Goal: Find specific page/section: Find specific page/section

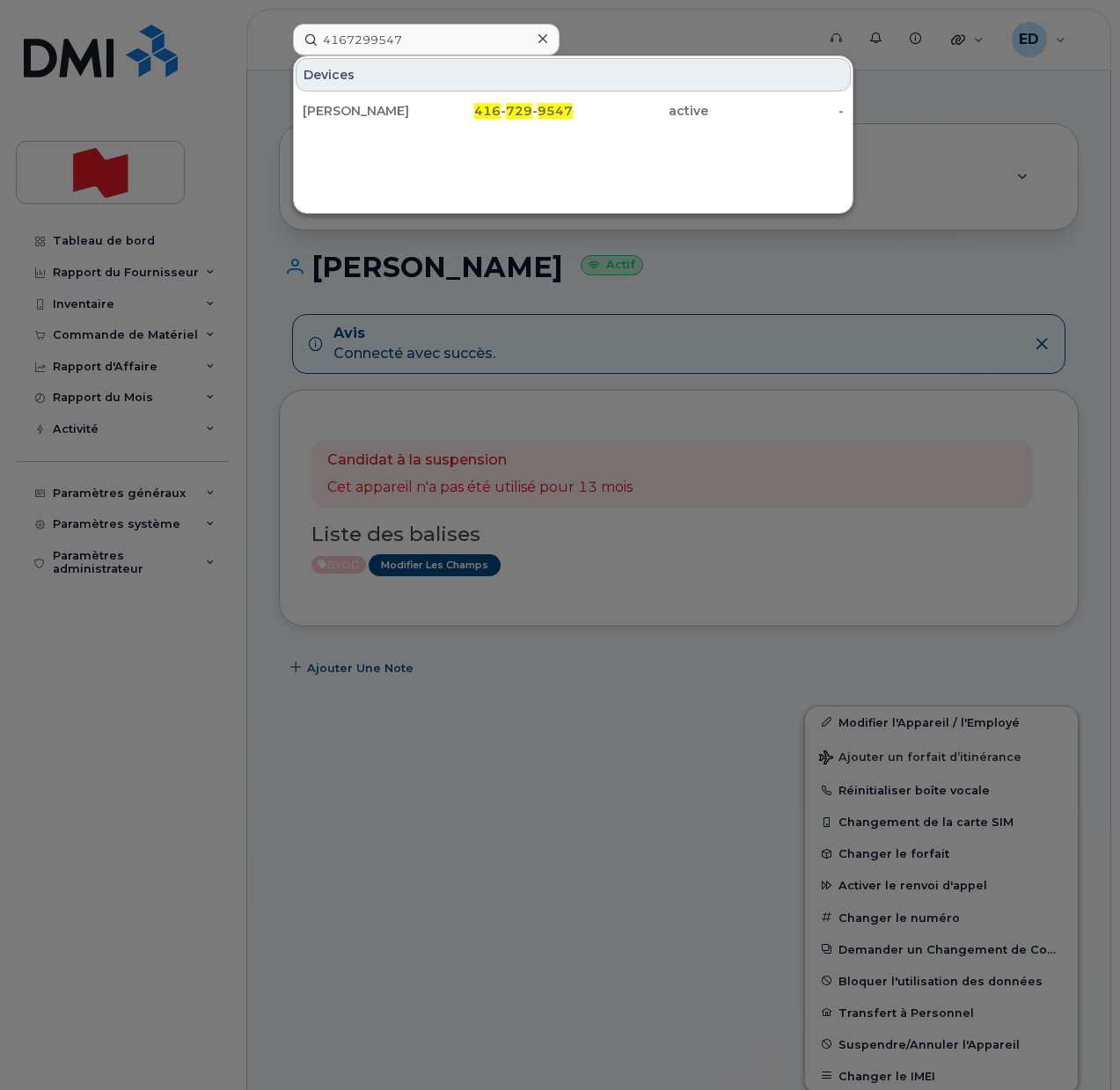
drag, startPoint x: 434, startPoint y: 43, endPoint x: 289, endPoint y: 44, distance: 145.0
click at [279, 48] on div "4167299547 Devices Sima Shmuylovich 416 - 729 - 9547 active -" at bounding box center [549, 40] width 539 height 32
drag, startPoint x: 423, startPoint y: 39, endPoint x: 310, endPoint y: 41, distance: 113.0
click at [310, 41] on input "4167882735" at bounding box center [426, 40] width 267 height 32
paste input "384557276"
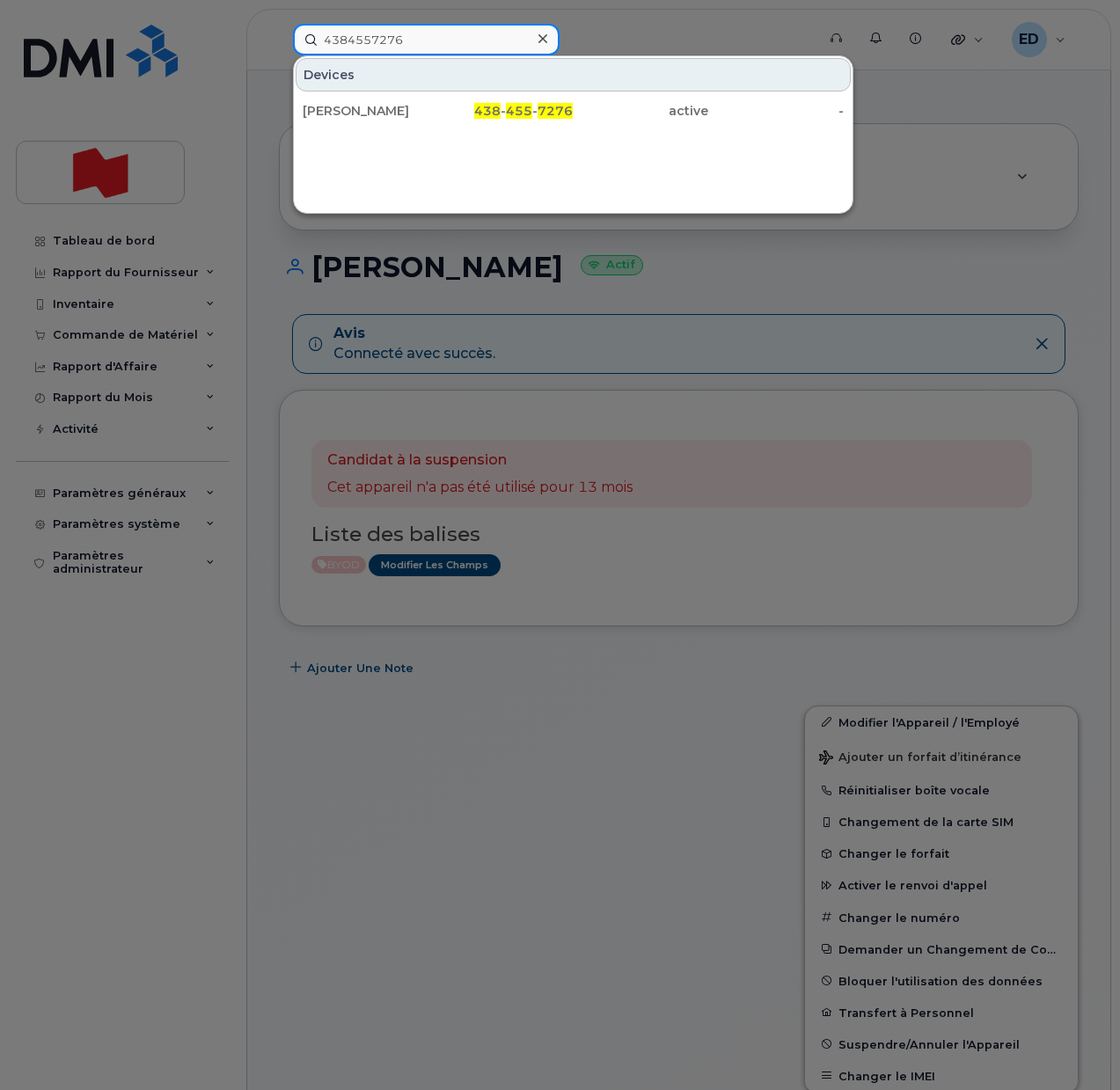
drag, startPoint x: 404, startPoint y: 44, endPoint x: 286, endPoint y: 34, distance: 118.4
click at [286, 35] on div "4384557276 Devices Lambert Pomerleau 438 - 455 - 7276 active -" at bounding box center [549, 40] width 539 height 32
paste input "167022274"
drag, startPoint x: 424, startPoint y: 37, endPoint x: 305, endPoint y: 41, distance: 119.1
click at [305, 41] on input "4167022274" at bounding box center [426, 40] width 267 height 32
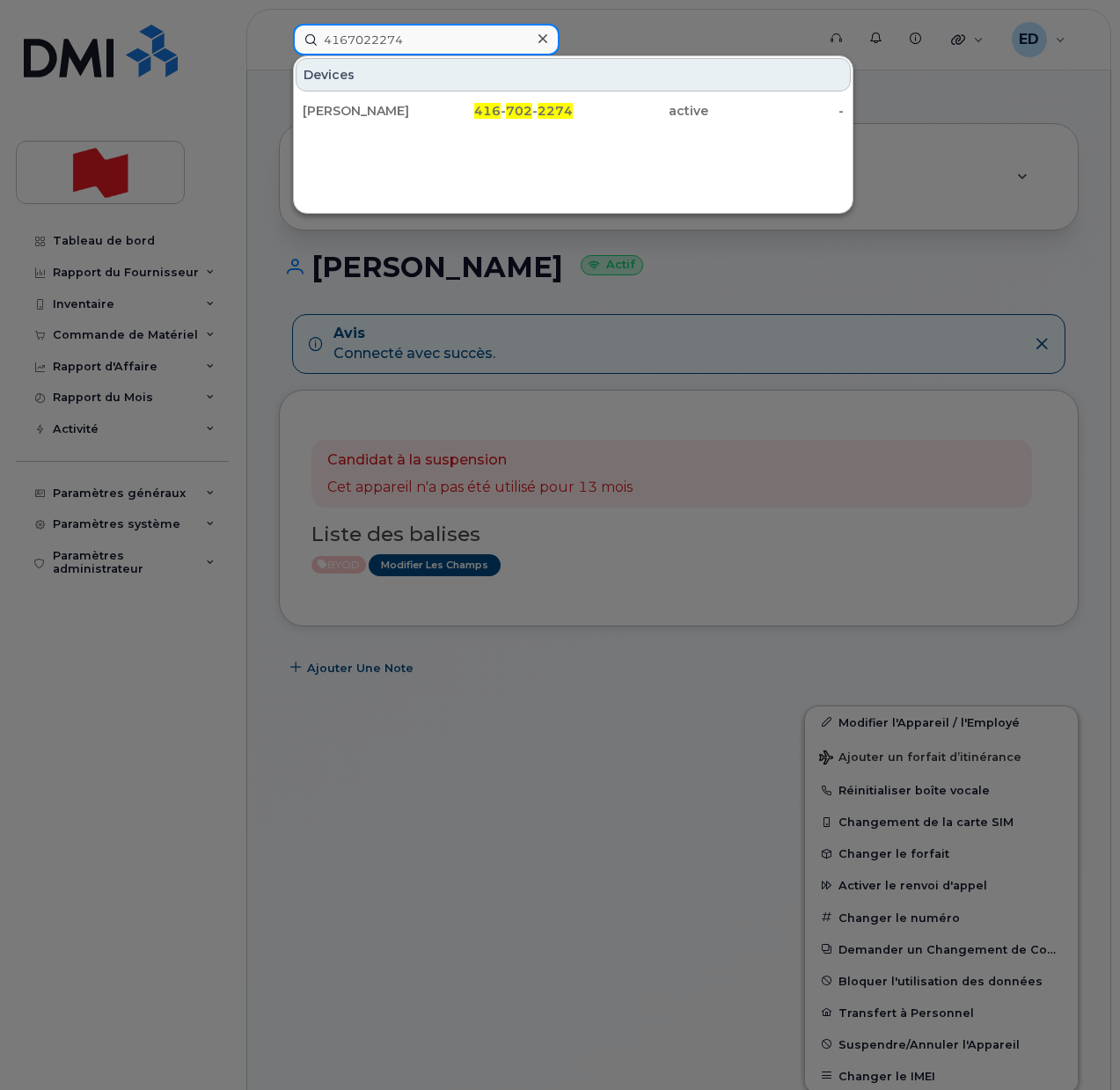
paste input "Michelle Legrand"
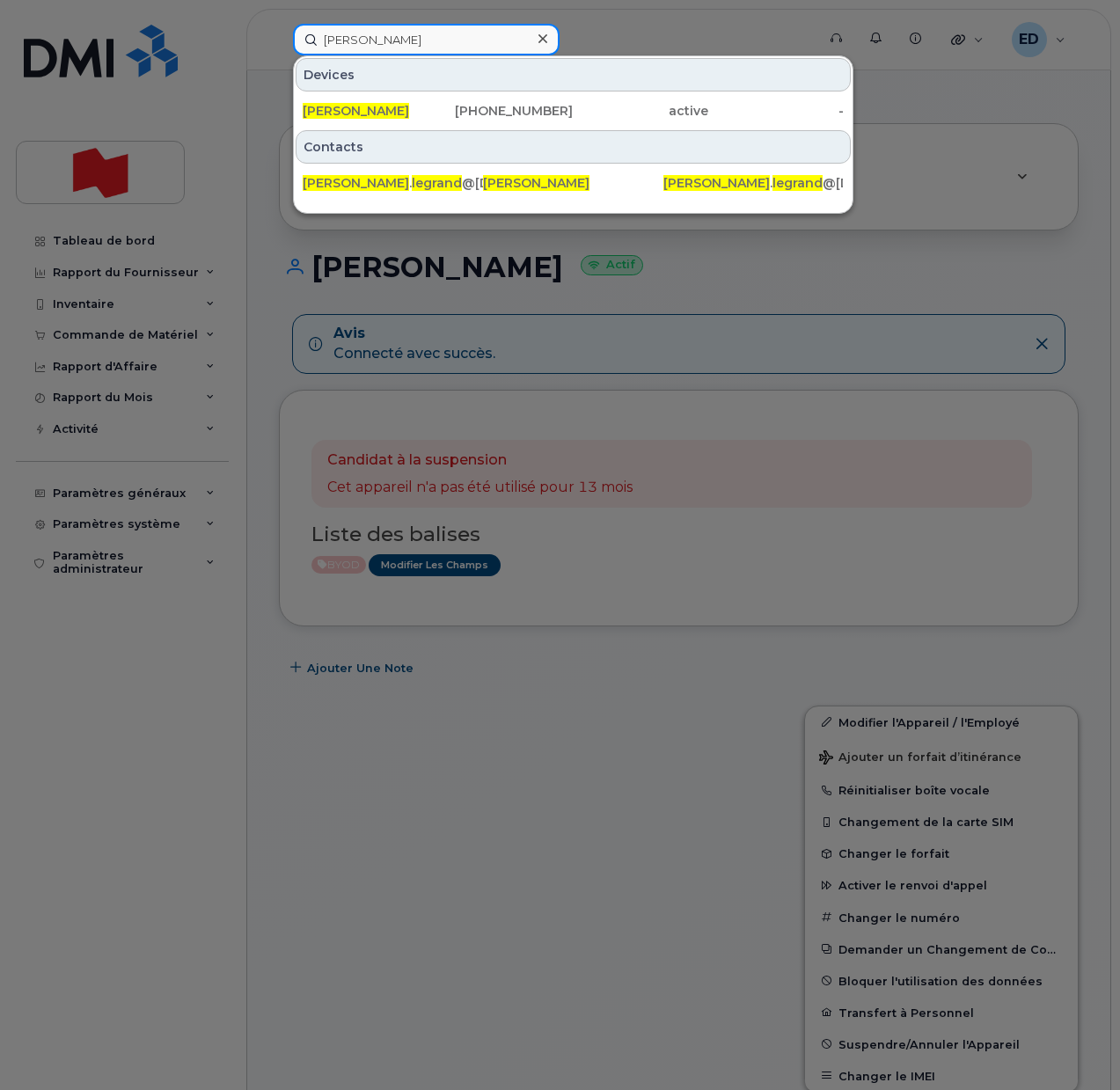
type input "Michelle Legrand"
click at [365, 113] on span "Michelle Legrand" at bounding box center [356, 111] width 107 height 16
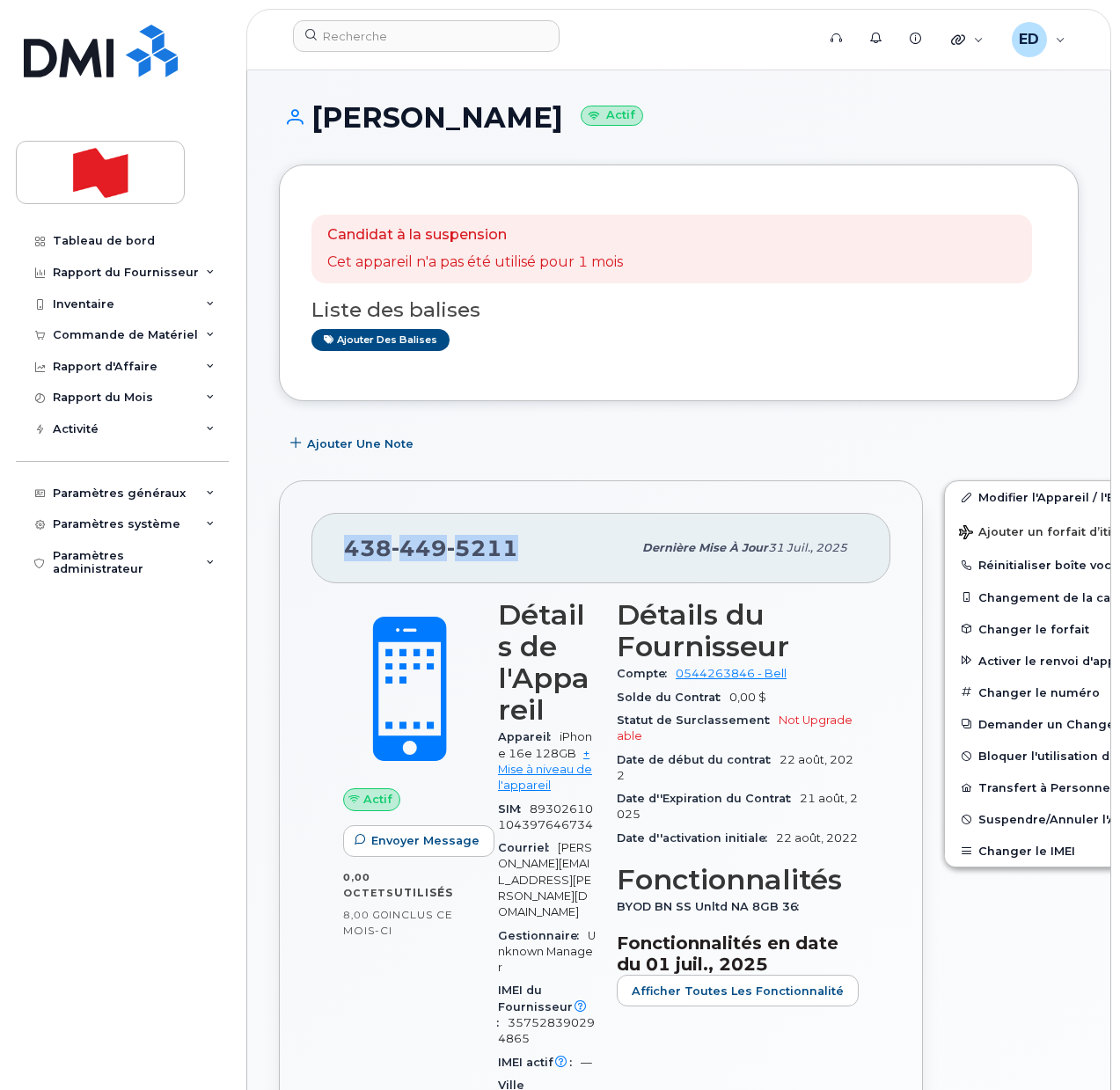
drag, startPoint x: 511, startPoint y: 553, endPoint x: 348, endPoint y: 557, distance: 163.0
click at [348, 557] on span "438 449 5211" at bounding box center [431, 548] width 174 height 26
copy span "438 449 5211"
click at [401, 43] on input at bounding box center [426, 36] width 267 height 32
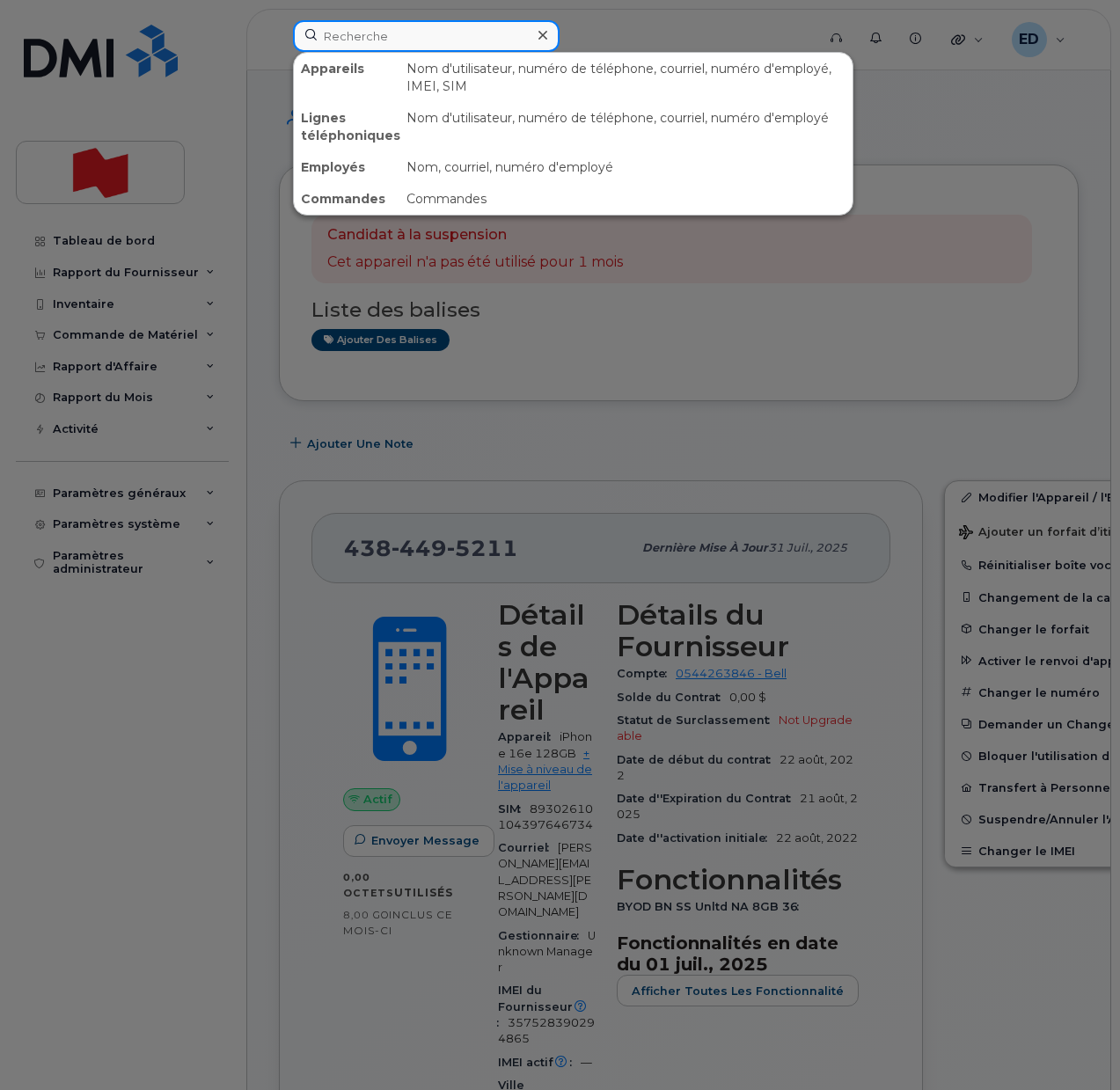
paste input "Michelle Legrand"
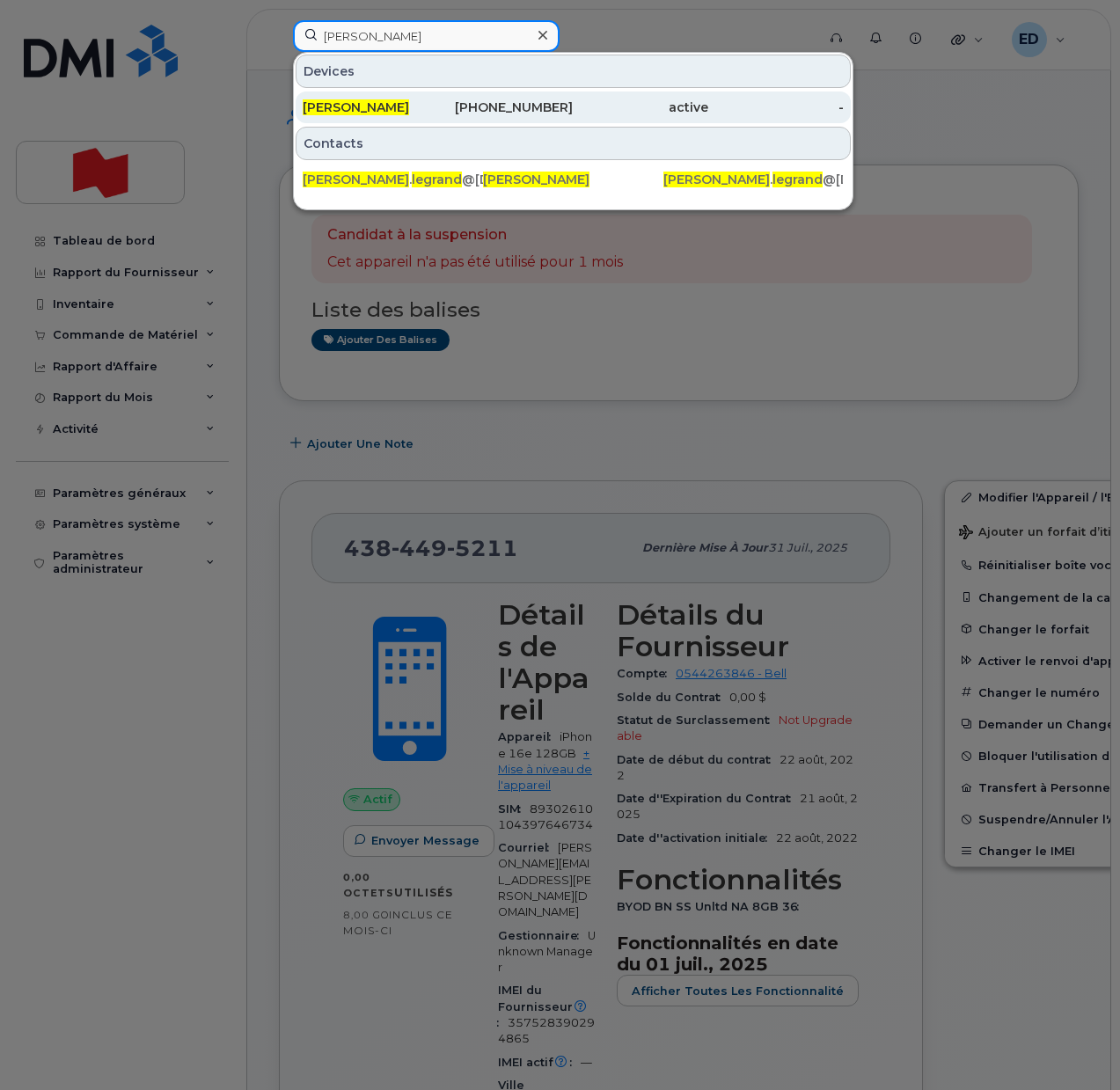
type input "Michelle Legrand"
click at [372, 107] on span "Michelle Legrand" at bounding box center [356, 107] width 107 height 16
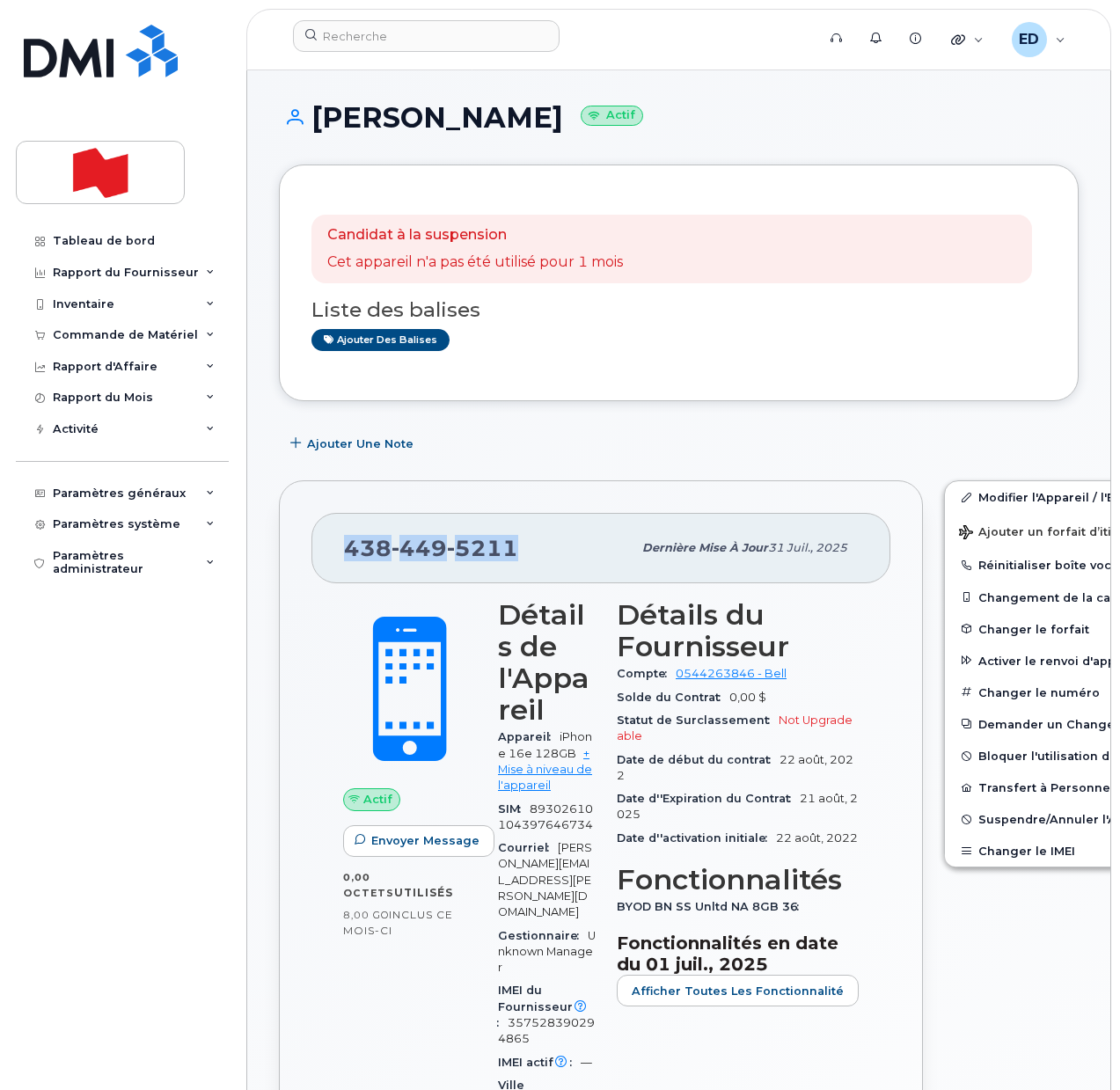
drag, startPoint x: 524, startPoint y: 549, endPoint x: 349, endPoint y: 542, distance: 175.1
click at [349, 542] on div "[PHONE_NUMBER]" at bounding box center [488, 548] width 288 height 37
copy span "[PHONE_NUMBER]"
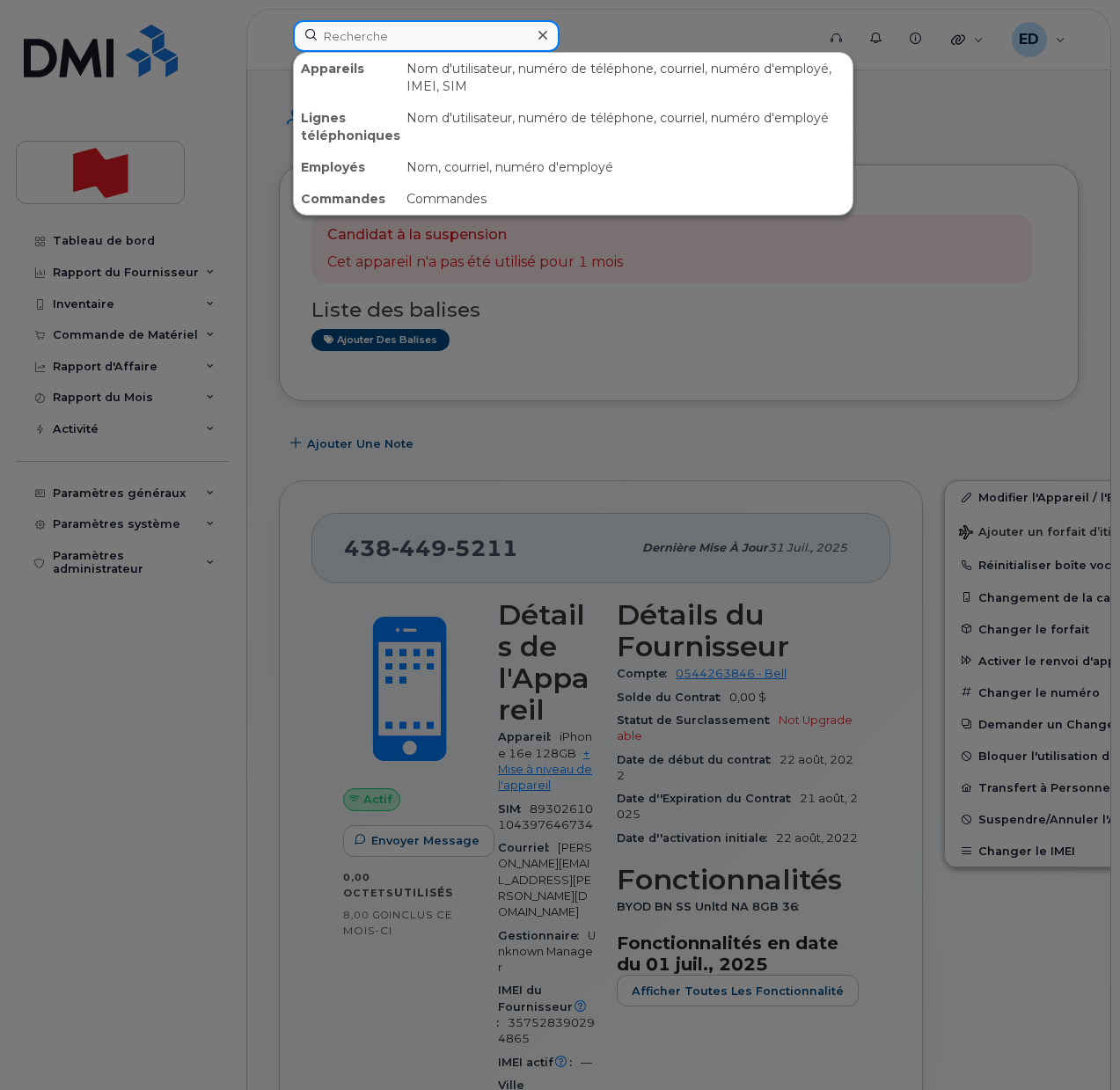
click at [396, 41] on input at bounding box center [426, 36] width 267 height 32
paste input "4384557276"
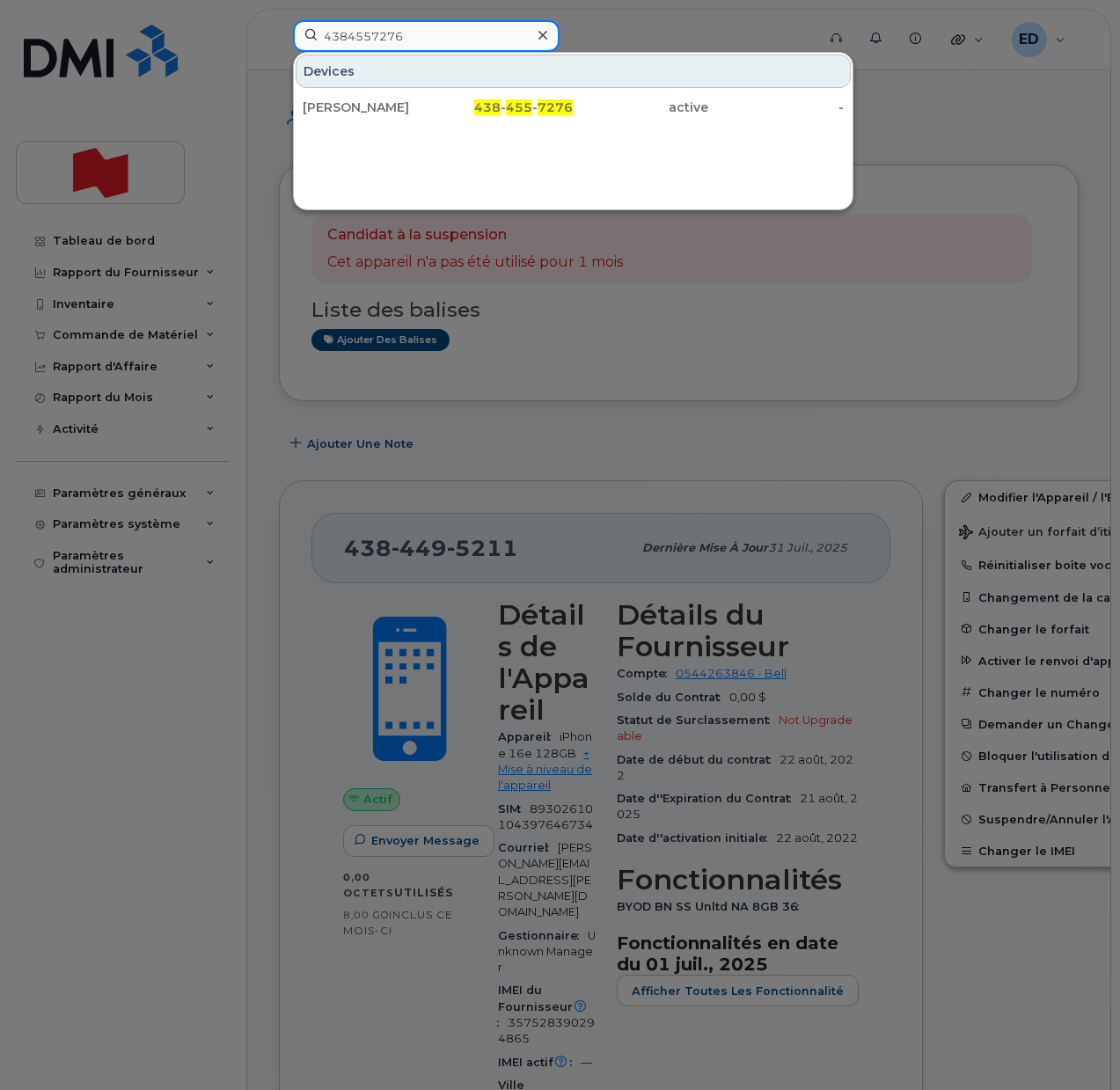
drag, startPoint x: 436, startPoint y: 36, endPoint x: 302, endPoint y: 44, distance: 134.2
click at [302, 44] on input "4384557276" at bounding box center [426, 36] width 267 height 32
paste input "-449-5211"
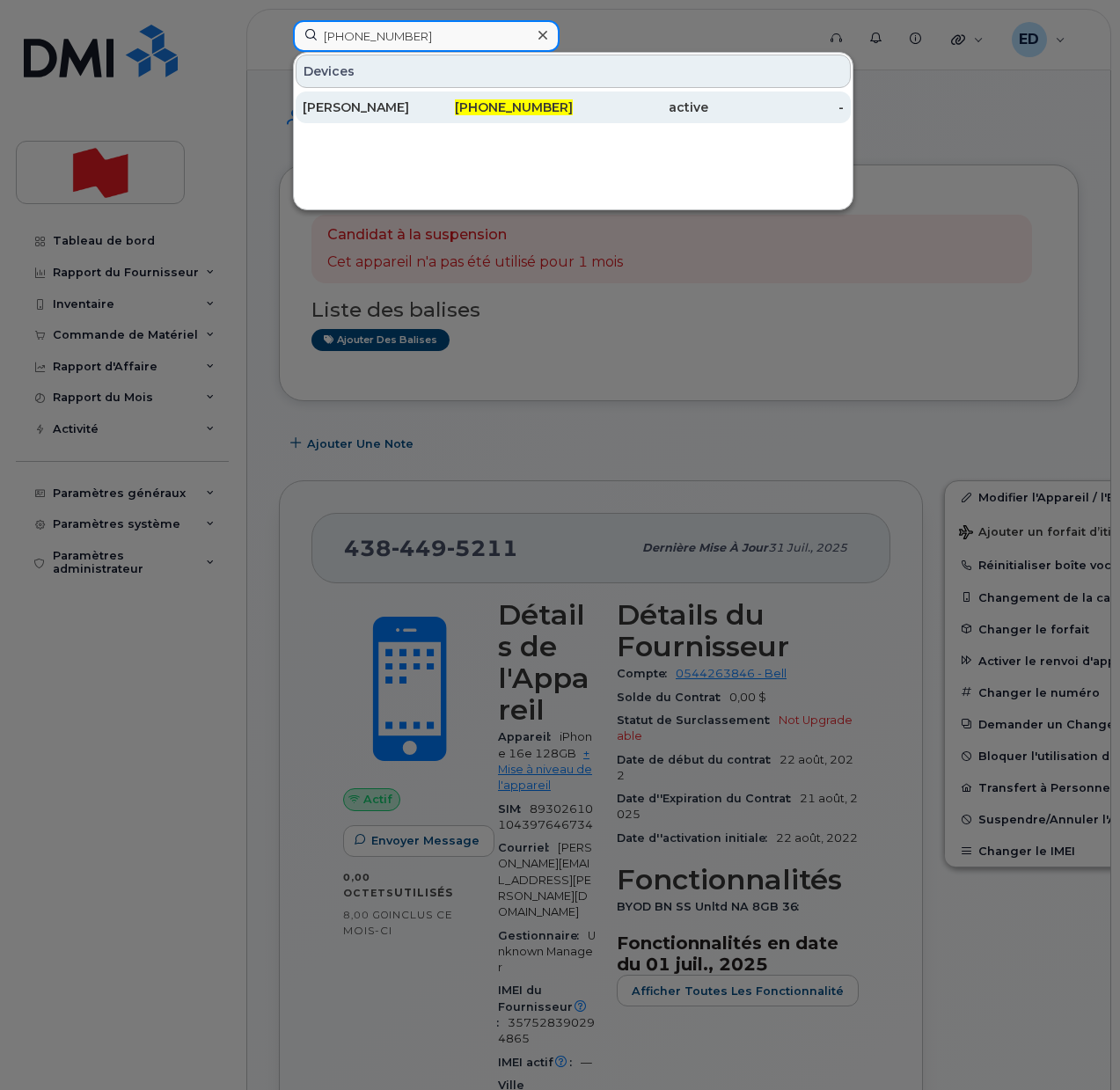
type input "[PHONE_NUMBER]"
click at [439, 114] on div "[PHONE_NUMBER]" at bounding box center [506, 107] width 136 height 18
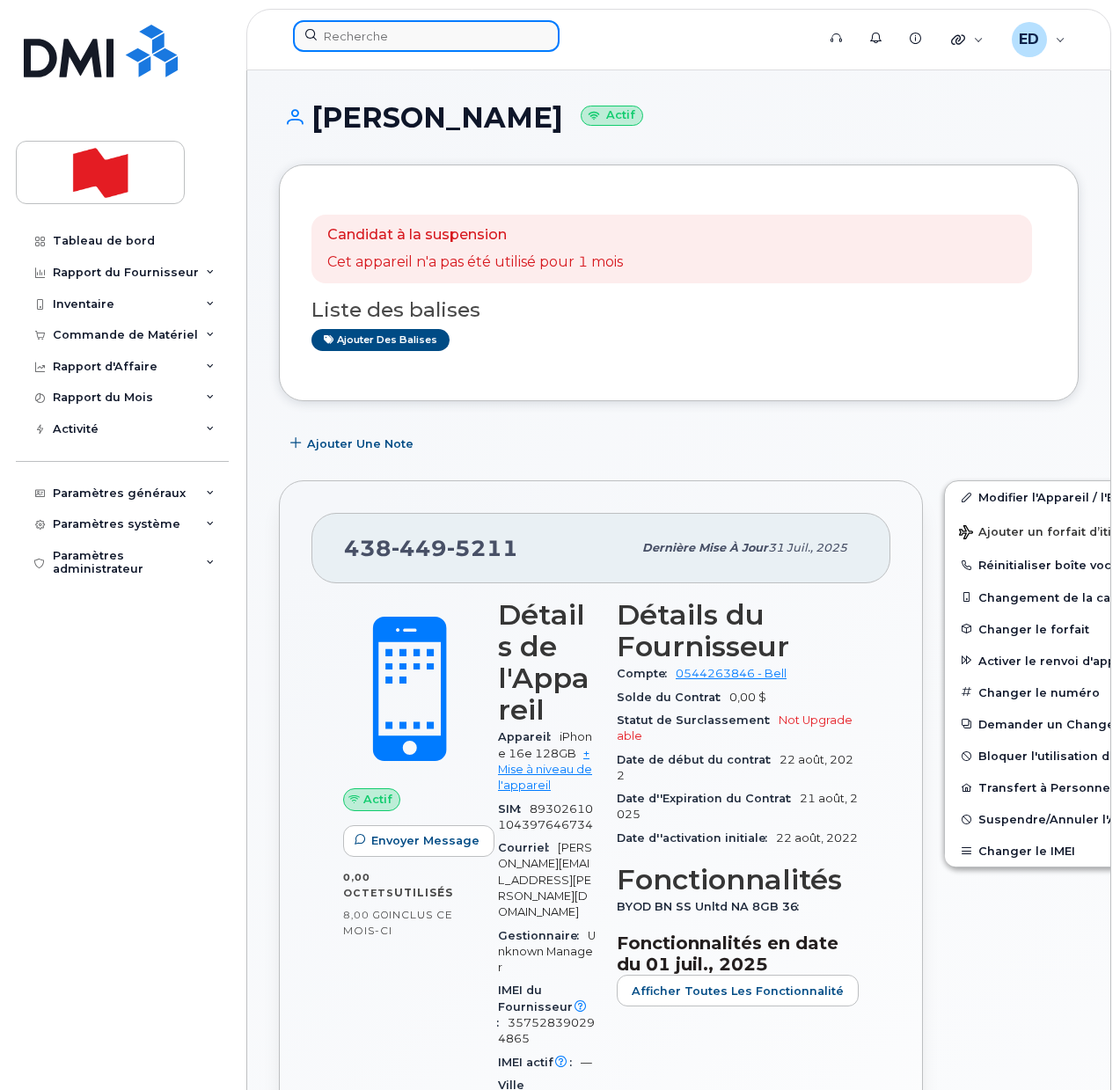
click at [342, 43] on input at bounding box center [426, 36] width 267 height 32
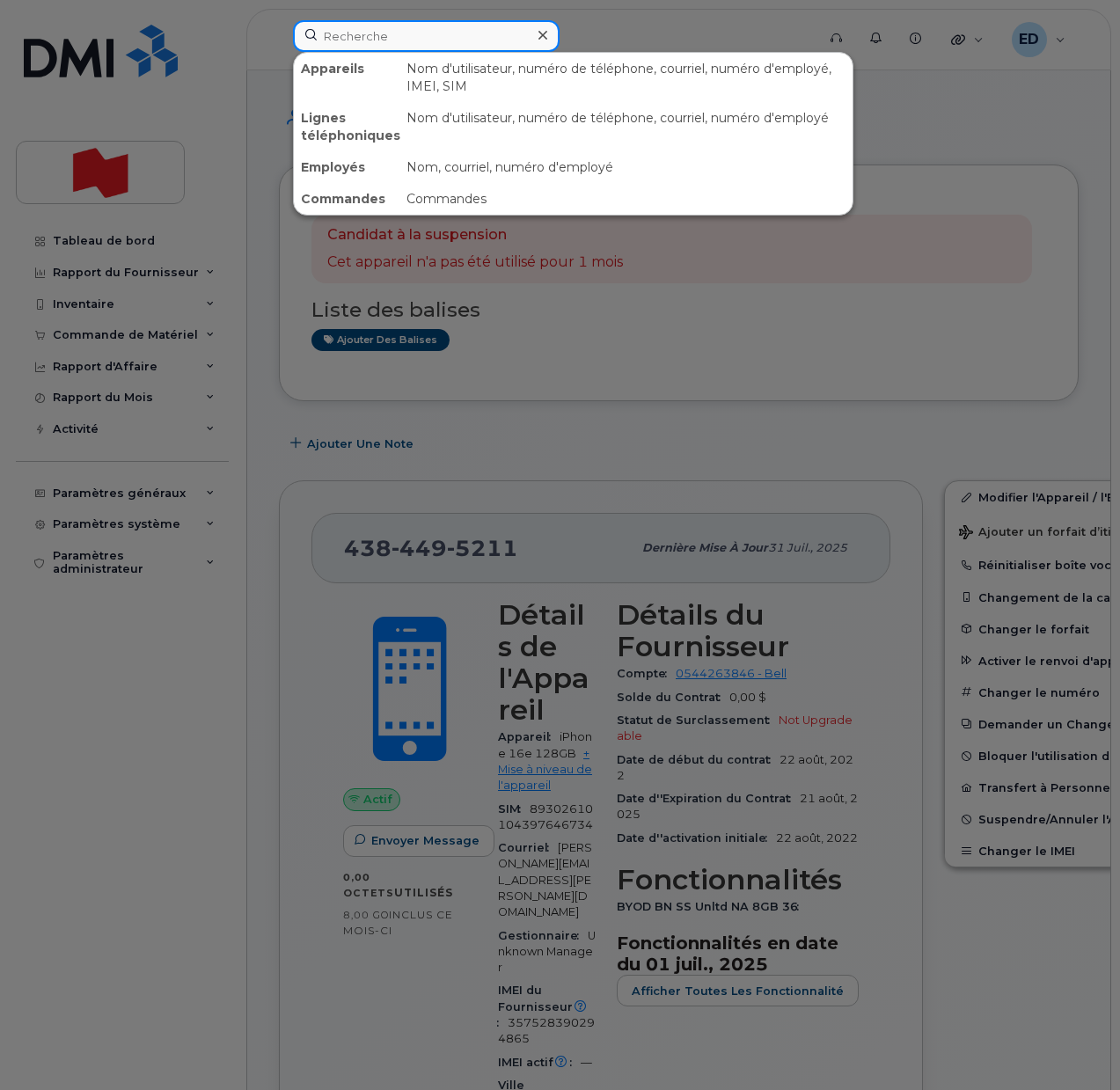
paste input "4384557276"
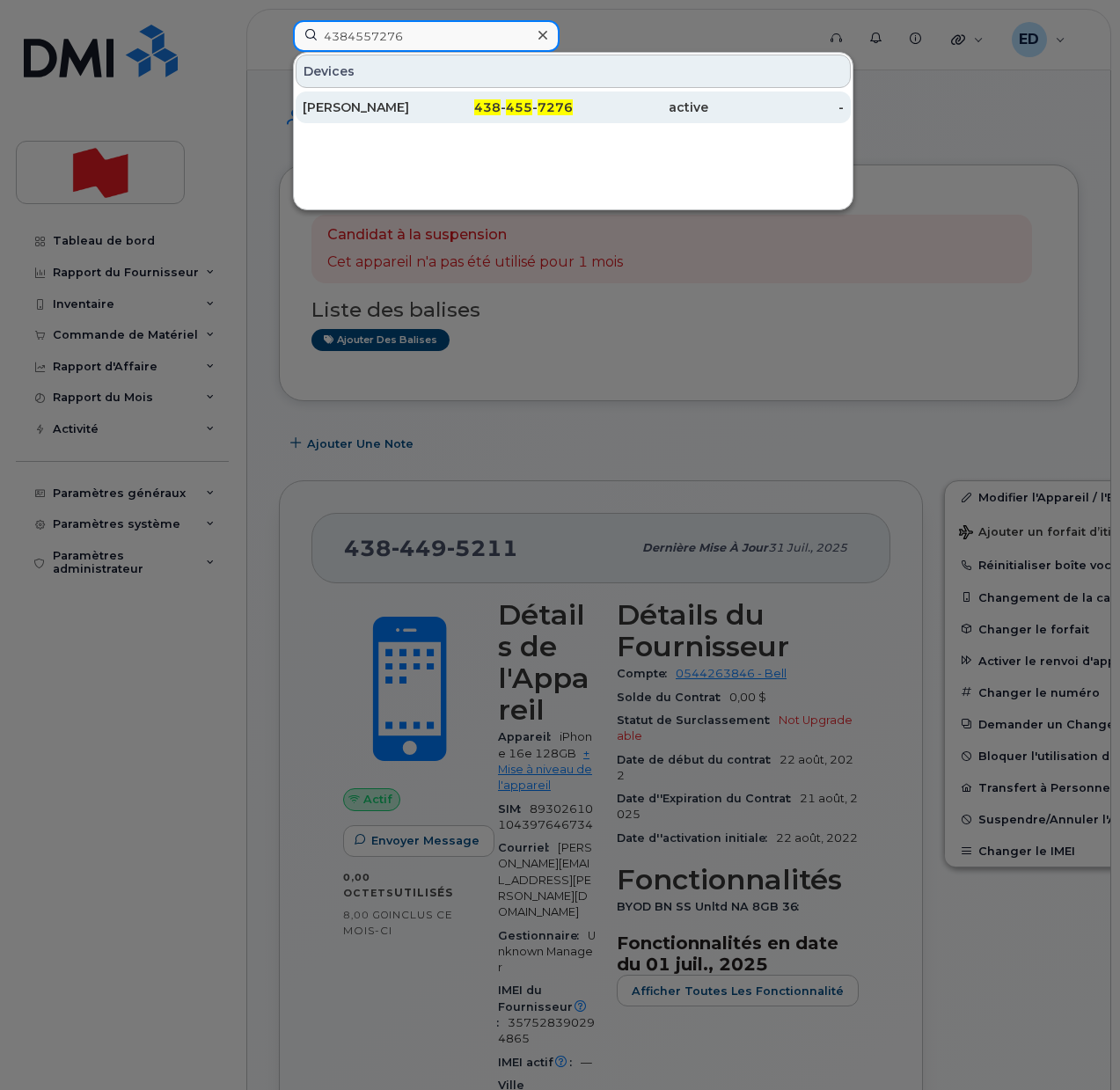
type input "4384557276"
click at [375, 106] on div "[PERSON_NAME]" at bounding box center [371, 107] width 136 height 18
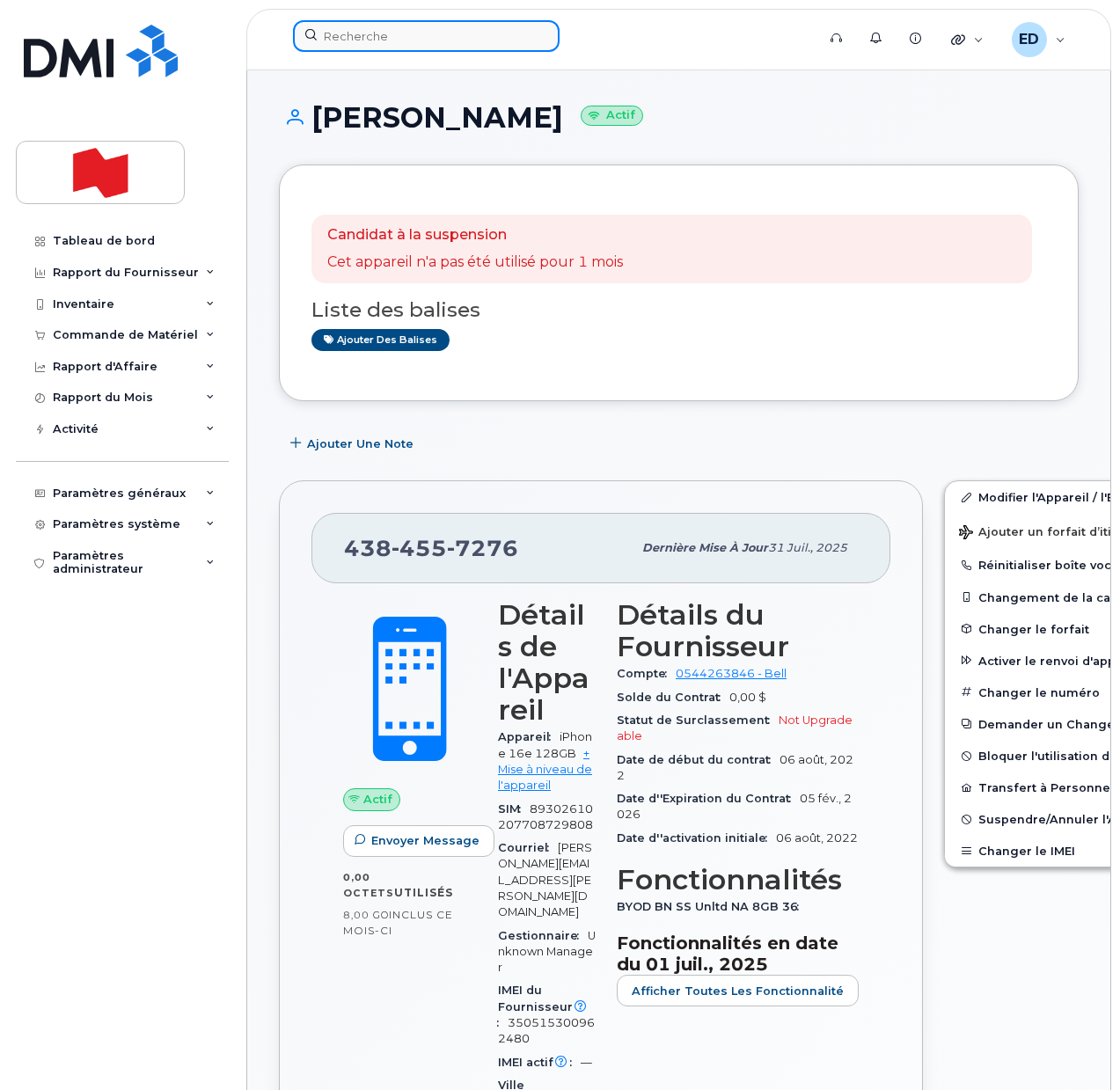
click at [361, 26] on input at bounding box center [426, 36] width 267 height 32
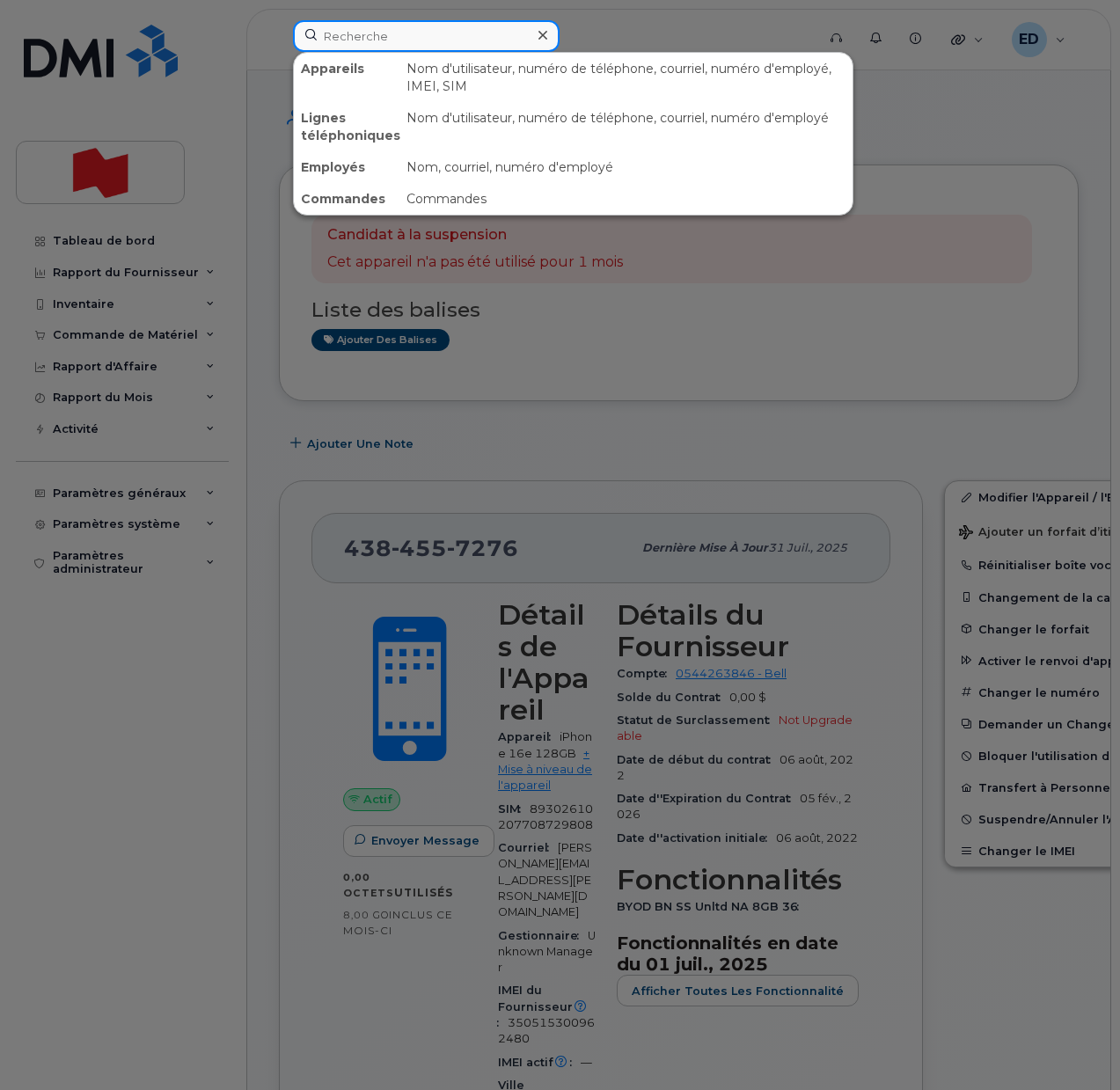
paste input "4384557276"
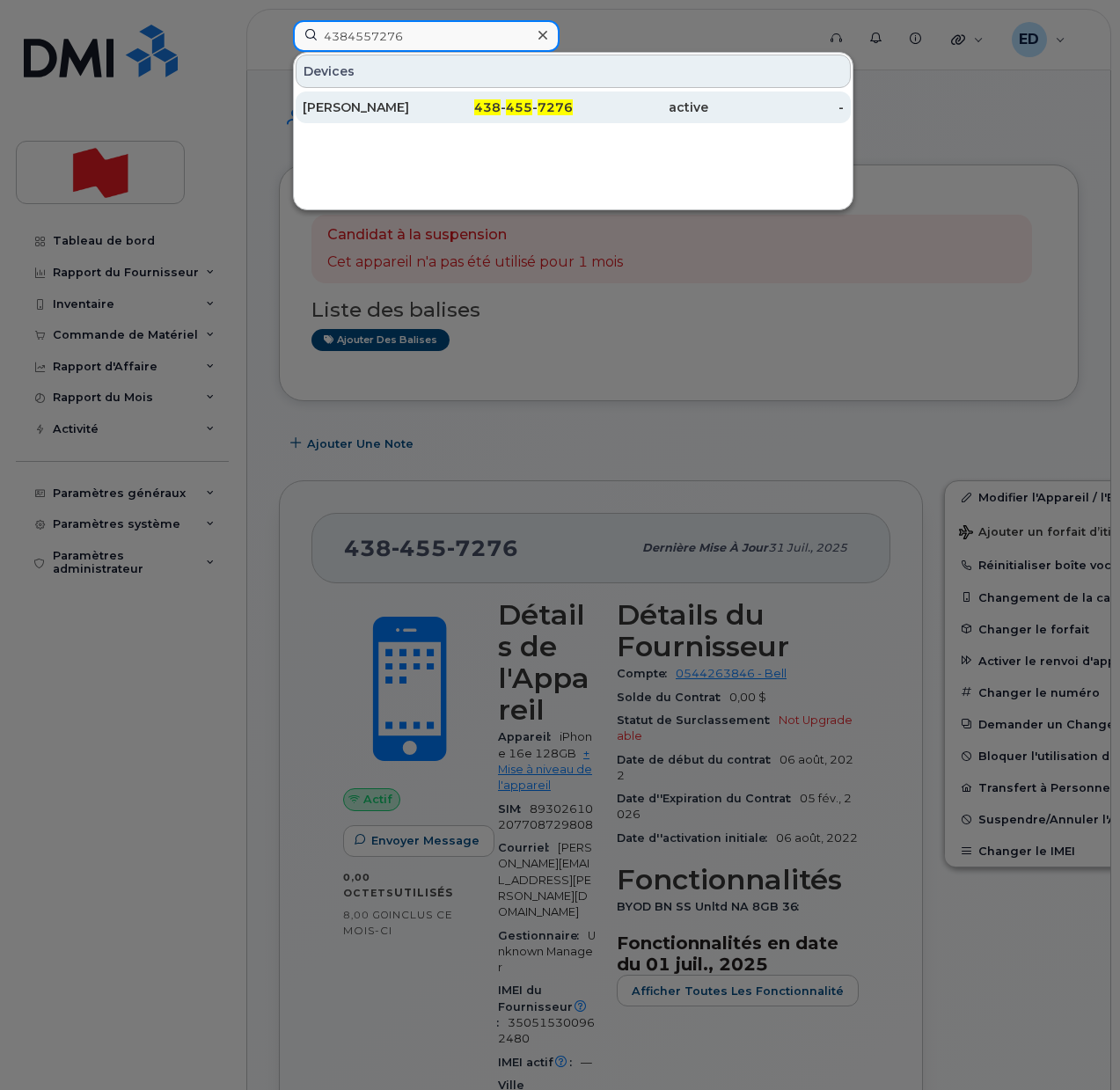
type input "4384557276"
click at [405, 102] on div "[PERSON_NAME]" at bounding box center [371, 107] width 136 height 18
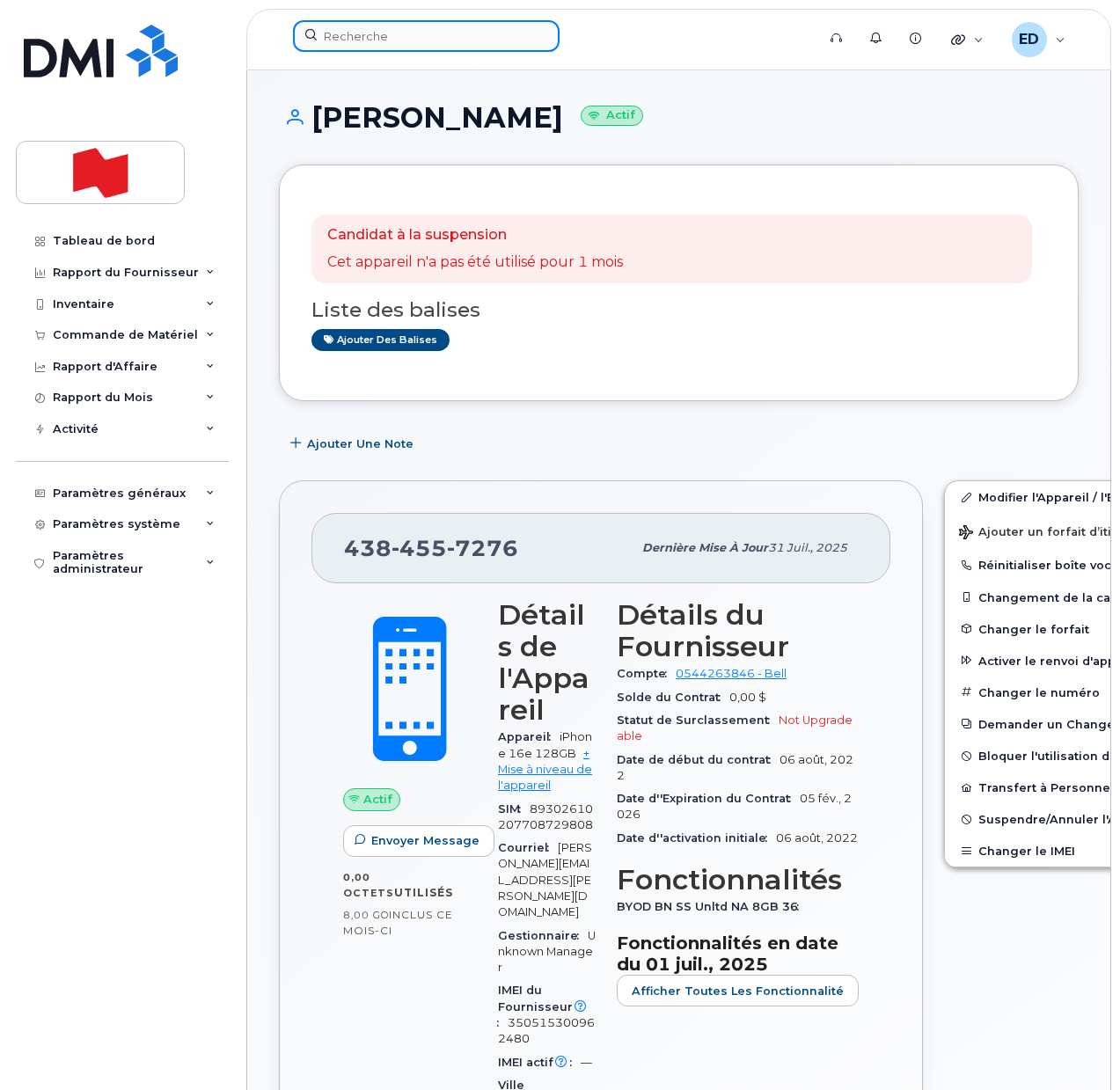
click at [359, 40] on input at bounding box center [426, 36] width 267 height 32
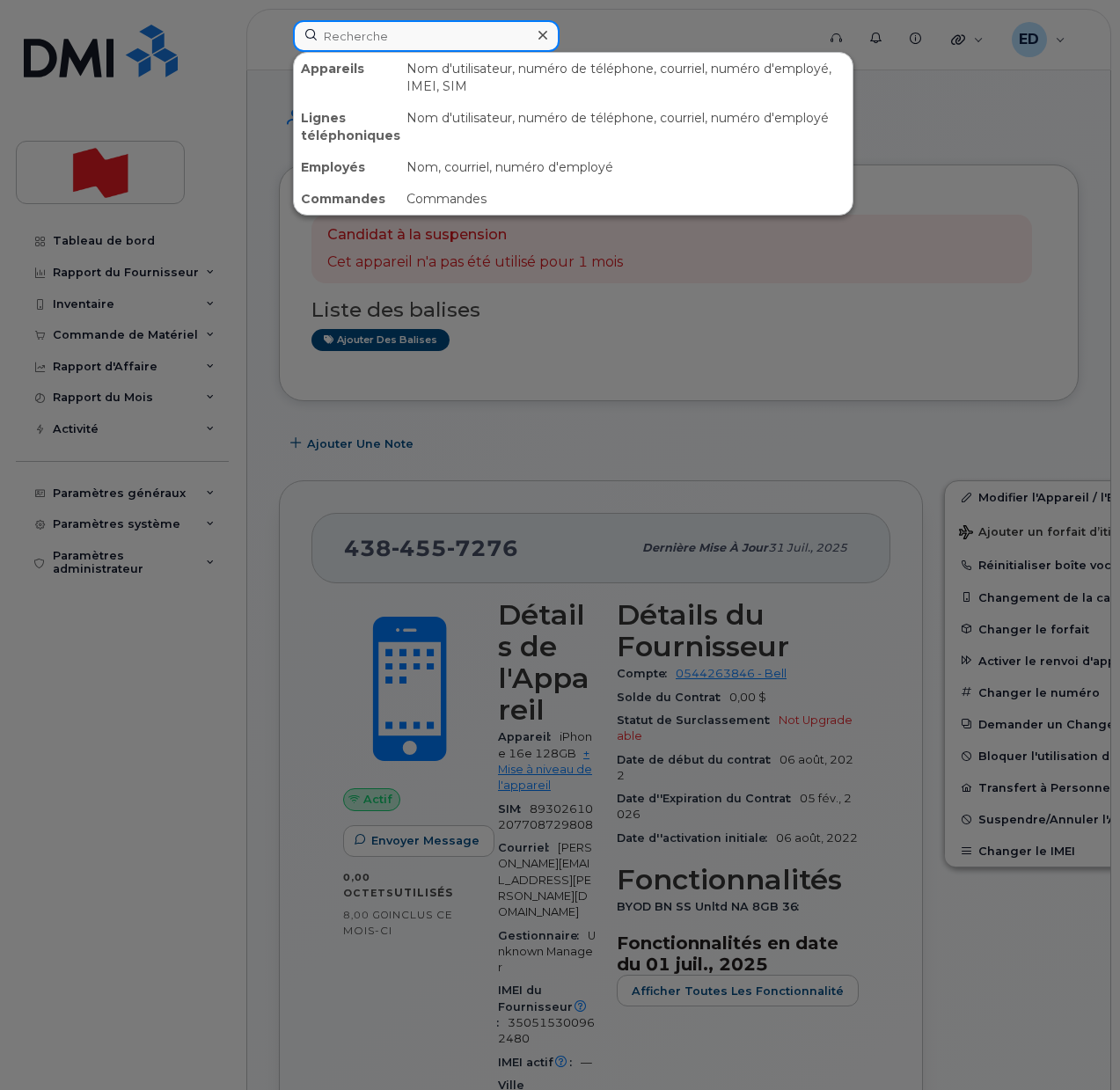
paste input "[PERSON_NAME]"
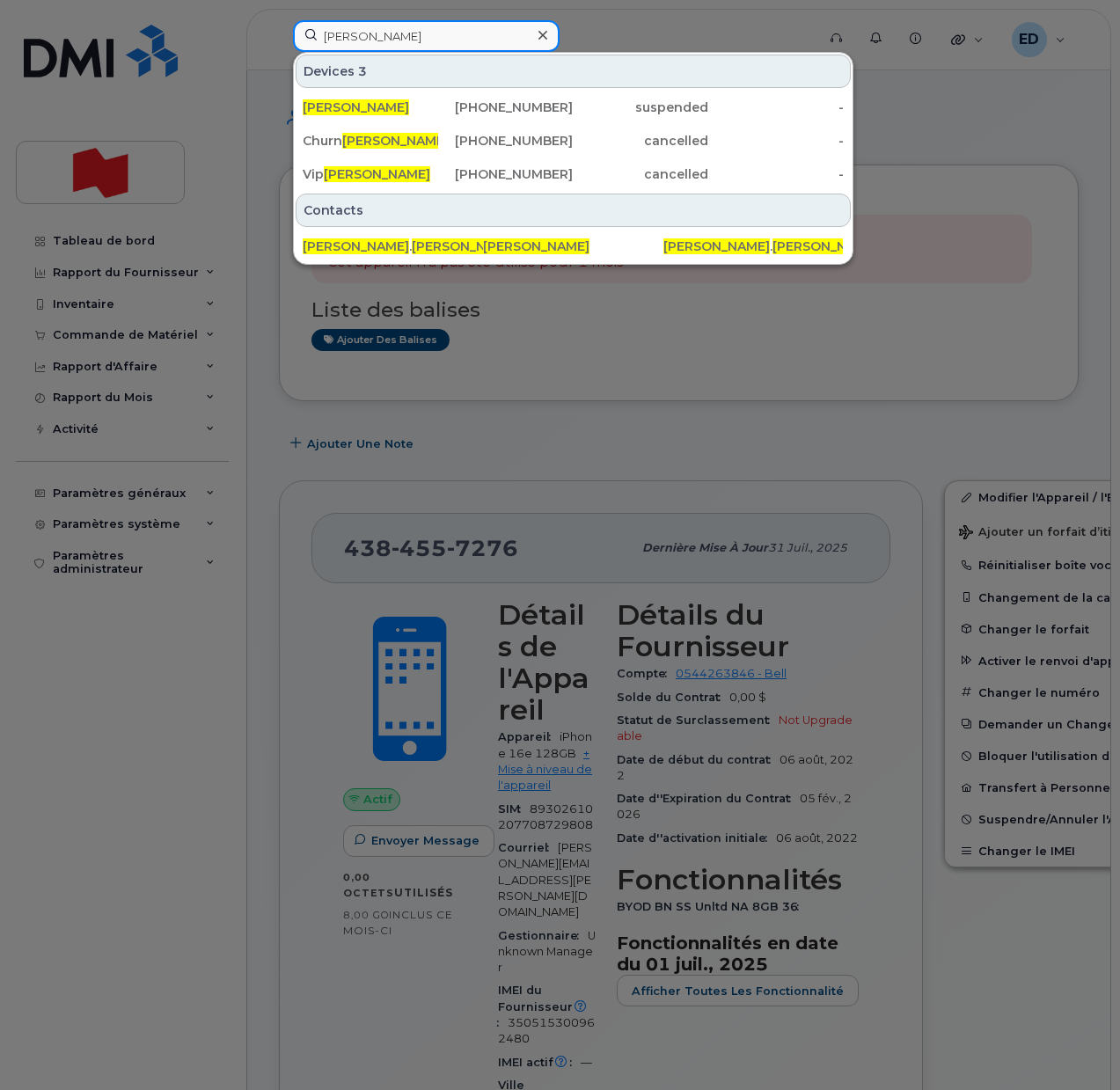
type input "[PERSON_NAME]"
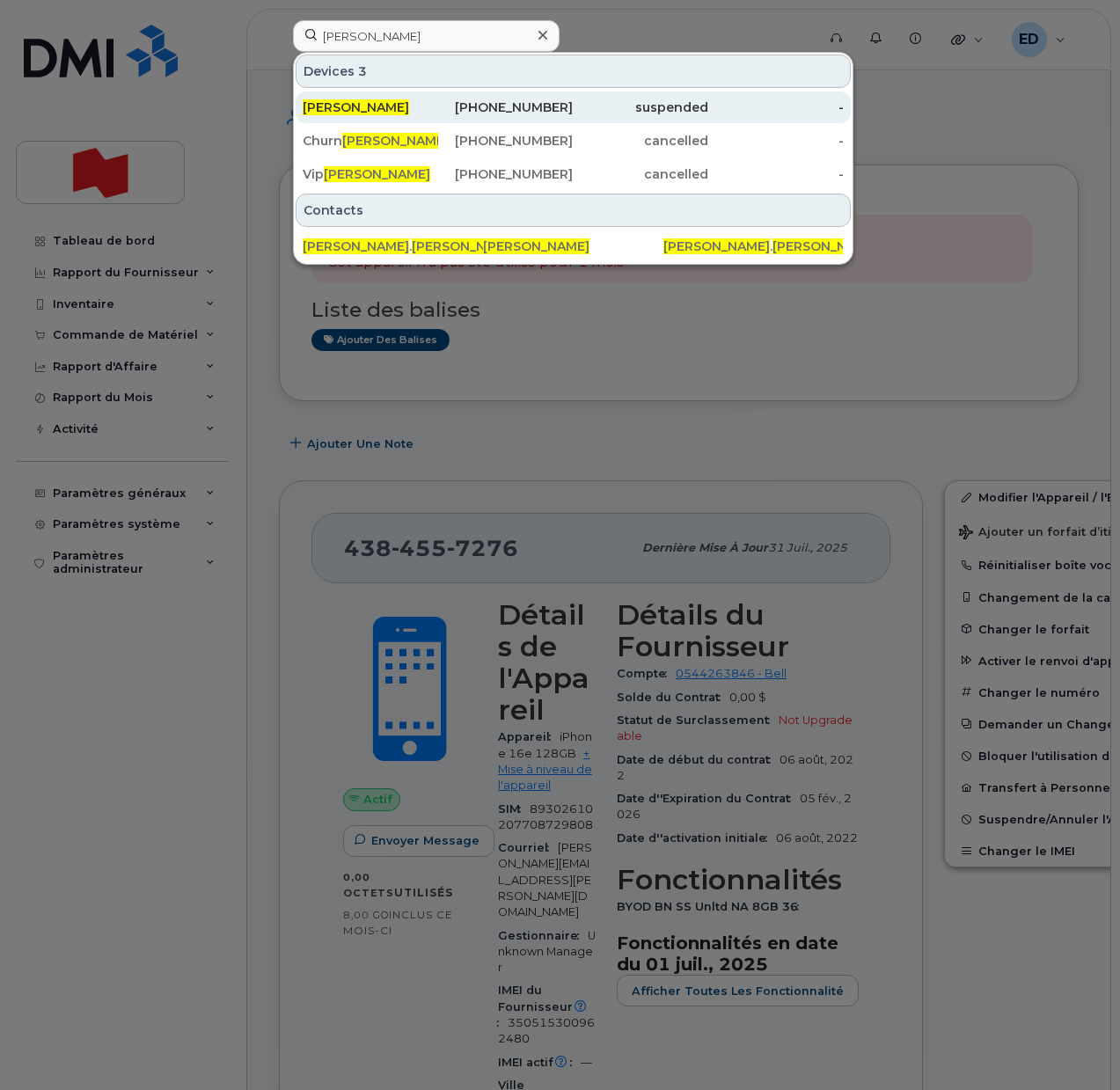
click at [387, 110] on span "[PERSON_NAME]" at bounding box center [356, 107] width 107 height 16
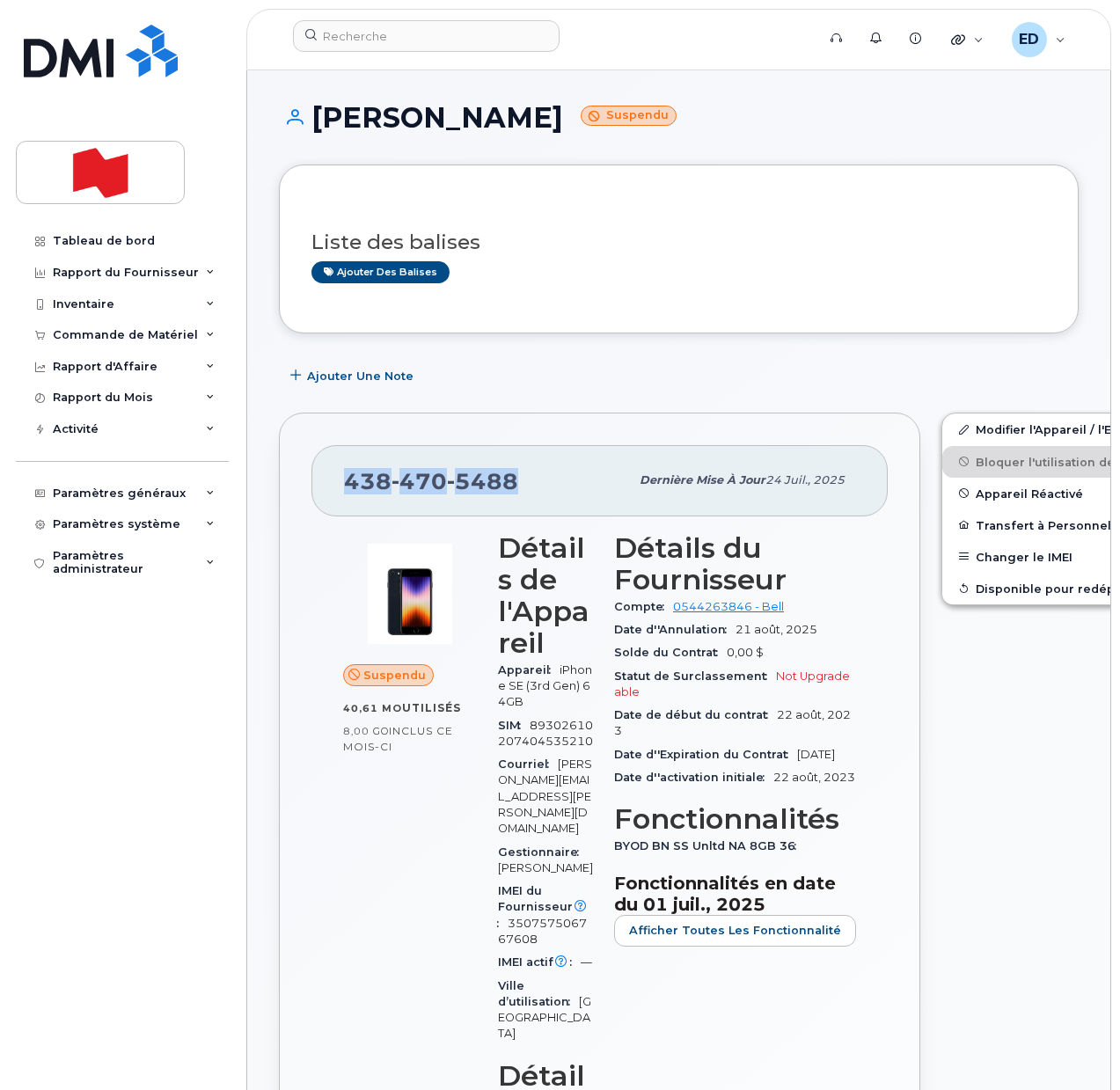
drag, startPoint x: 520, startPoint y: 483, endPoint x: 344, endPoint y: 483, distance: 176.0
click at [344, 483] on div "[PHONE_NUMBER]" at bounding box center [487, 480] width 285 height 37
copy span "438 470 5488"
click at [372, 44] on input at bounding box center [426, 36] width 267 height 32
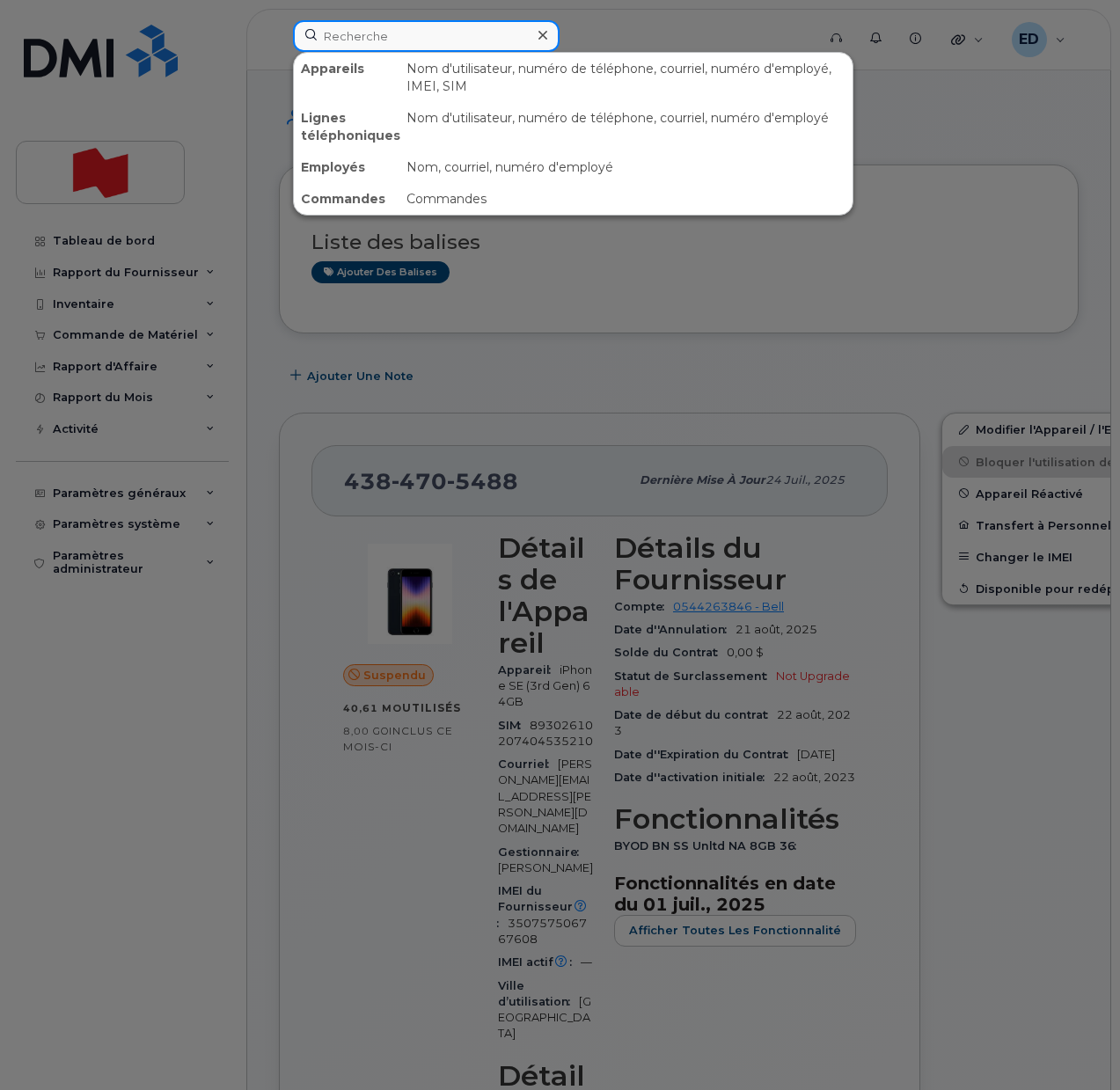
paste input "4384705488"
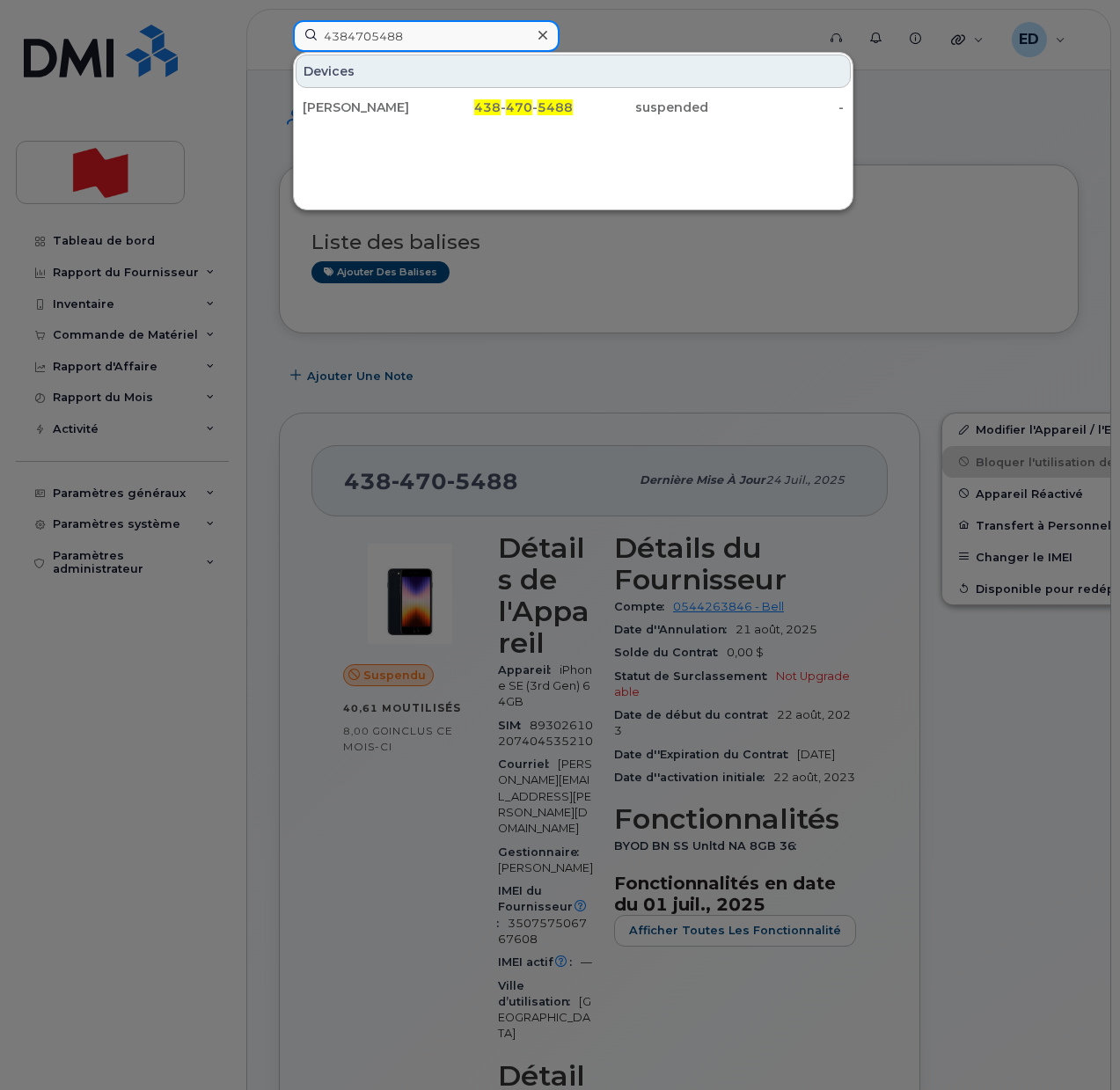
drag, startPoint x: 412, startPoint y: 34, endPoint x: 292, endPoint y: 45, distance: 120.5
click at [292, 45] on div "4384705488 Devices Martin Theriault 438 - 470 - 5488 suspended -" at bounding box center [549, 40] width 539 height 39
paste input "[PERSON_NAME]"
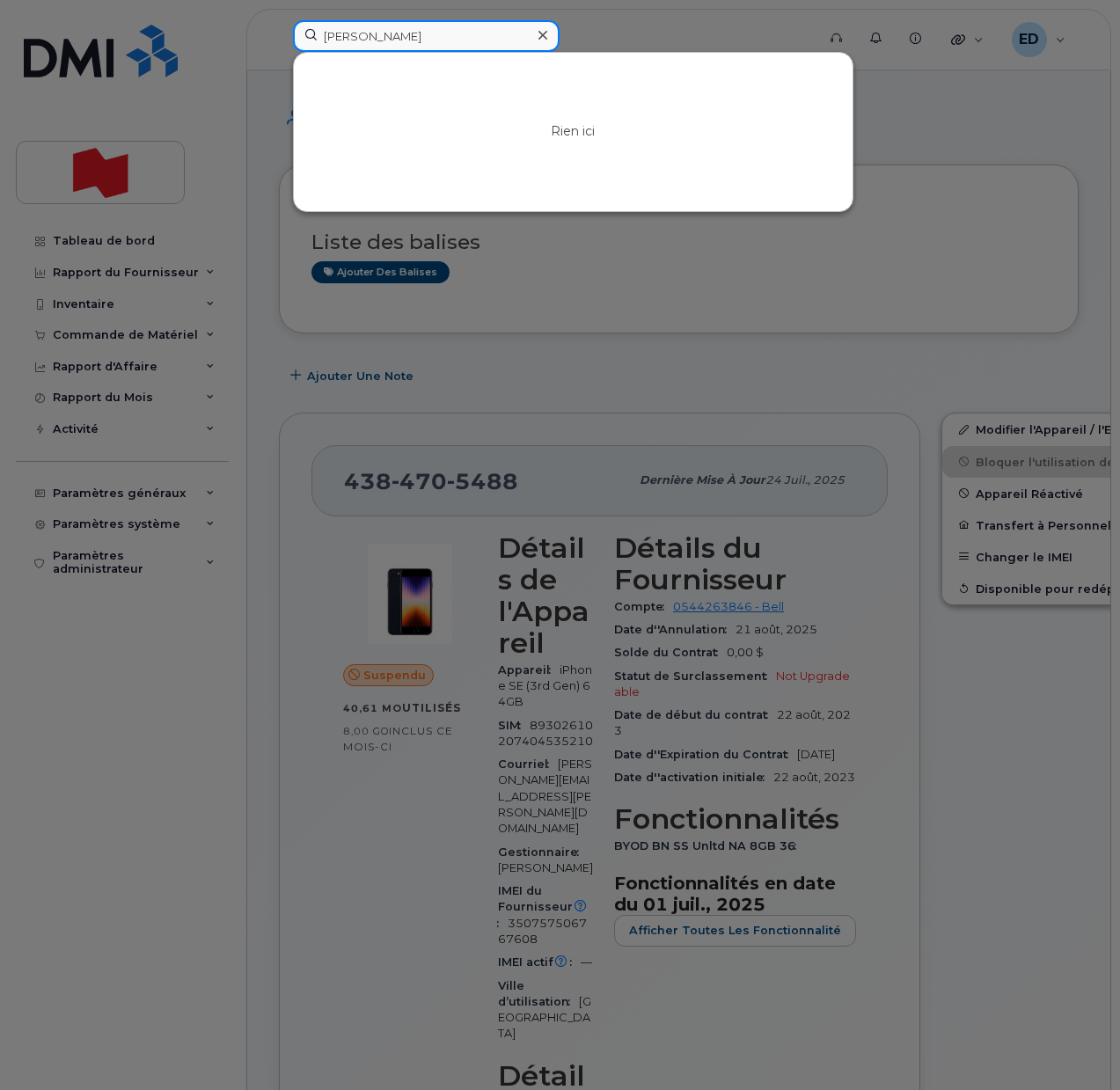
drag, startPoint x: 422, startPoint y: 38, endPoint x: 265, endPoint y: 43, distance: 157.1
click at [279, 43] on div "Laura Foriero Rien ici" at bounding box center [549, 40] width 539 height 39
paste input "[PERSON_NAME][EMAIL_ADDRESS][DOMAIN_NAME]"
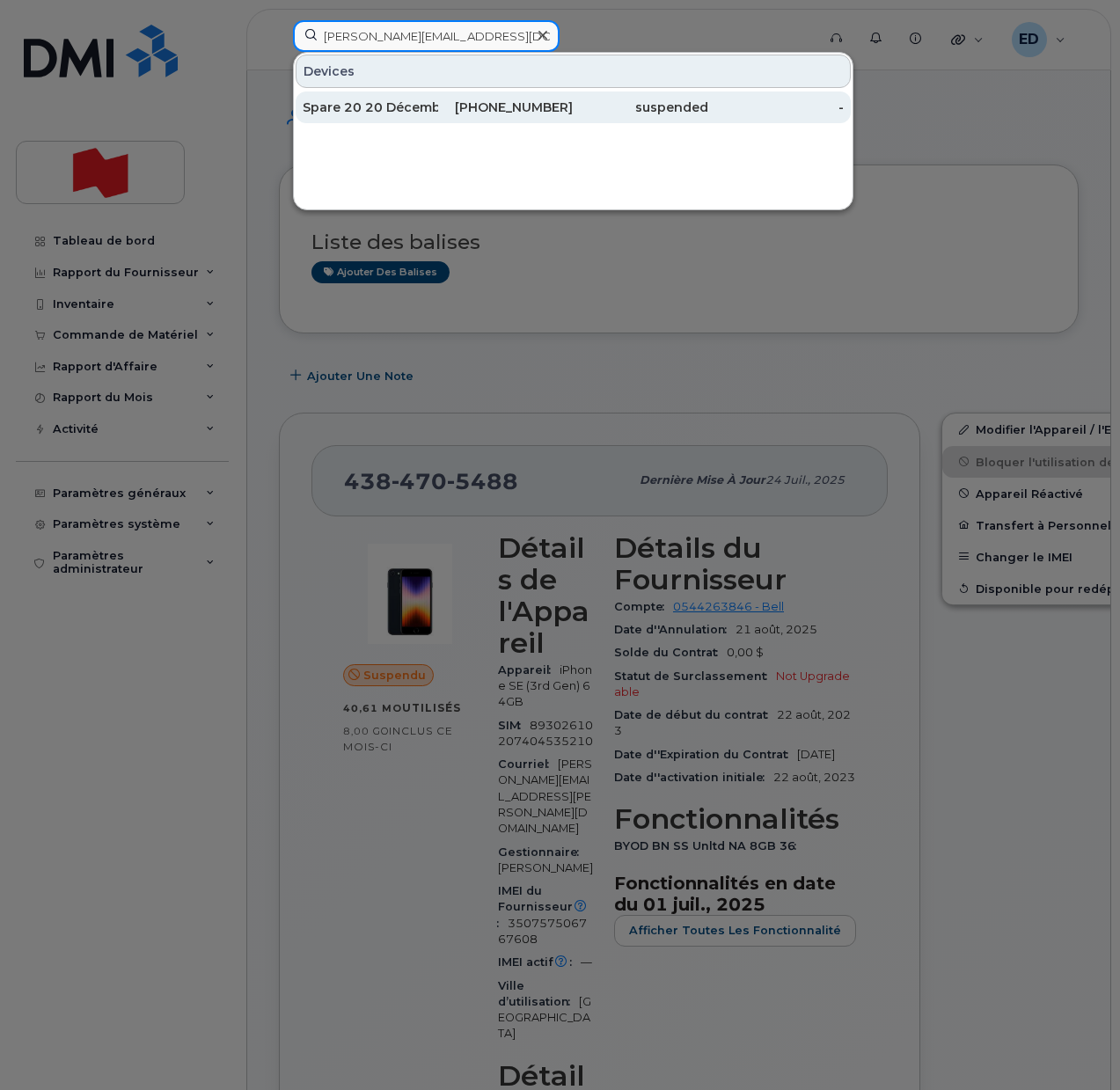
type input "[PERSON_NAME][EMAIL_ADDRESS][DOMAIN_NAME]"
click at [469, 110] on div "438-470-0768" at bounding box center [506, 107] width 136 height 18
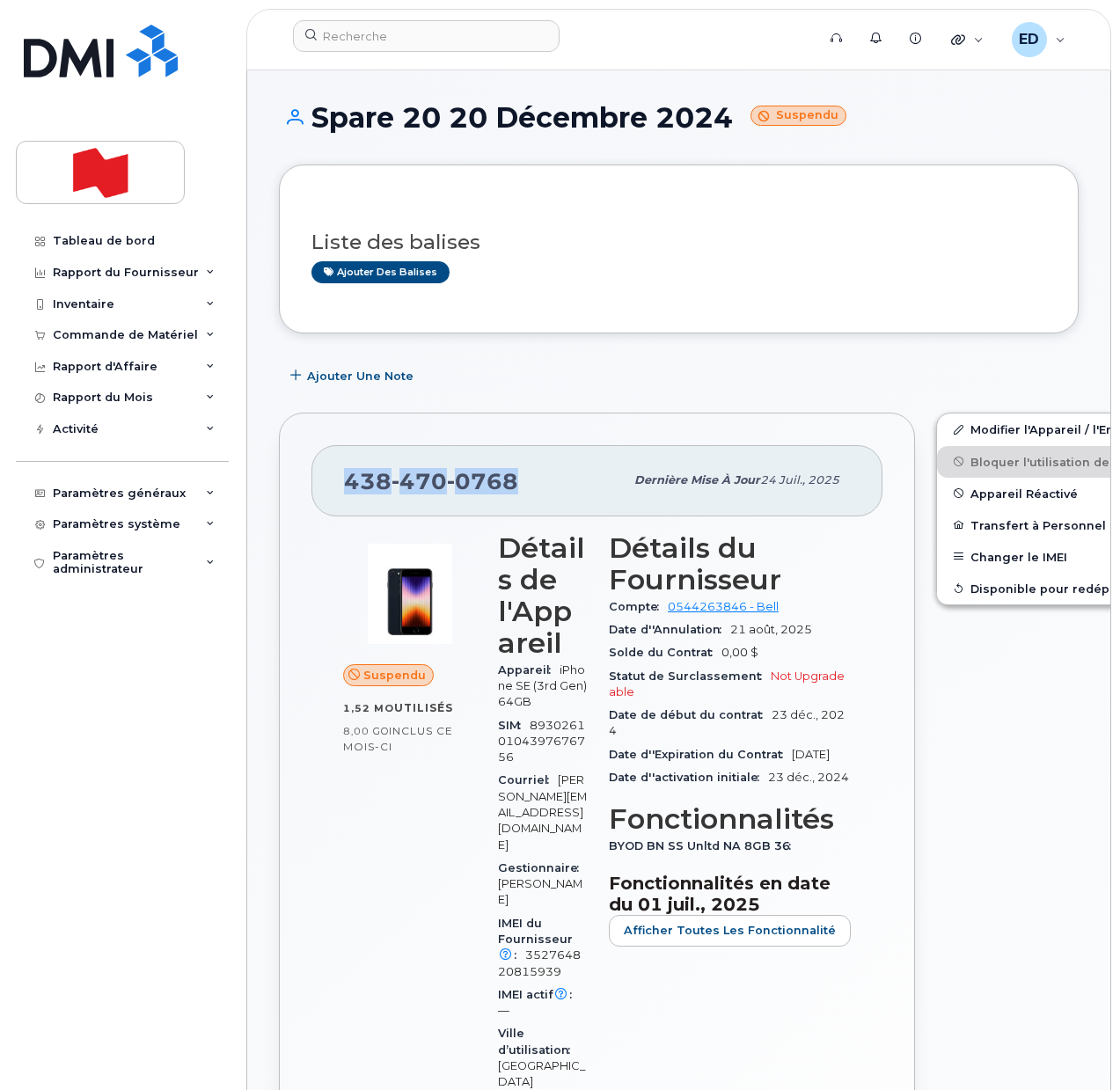
drag, startPoint x: 510, startPoint y: 485, endPoint x: 345, endPoint y: 497, distance: 165.4
click at [345, 497] on div "[PHONE_NUMBER]" at bounding box center [484, 480] width 280 height 37
copy span "[PHONE_NUMBER]"
click at [404, 43] on input at bounding box center [426, 36] width 267 height 32
paste input "[PERSON_NAME]"
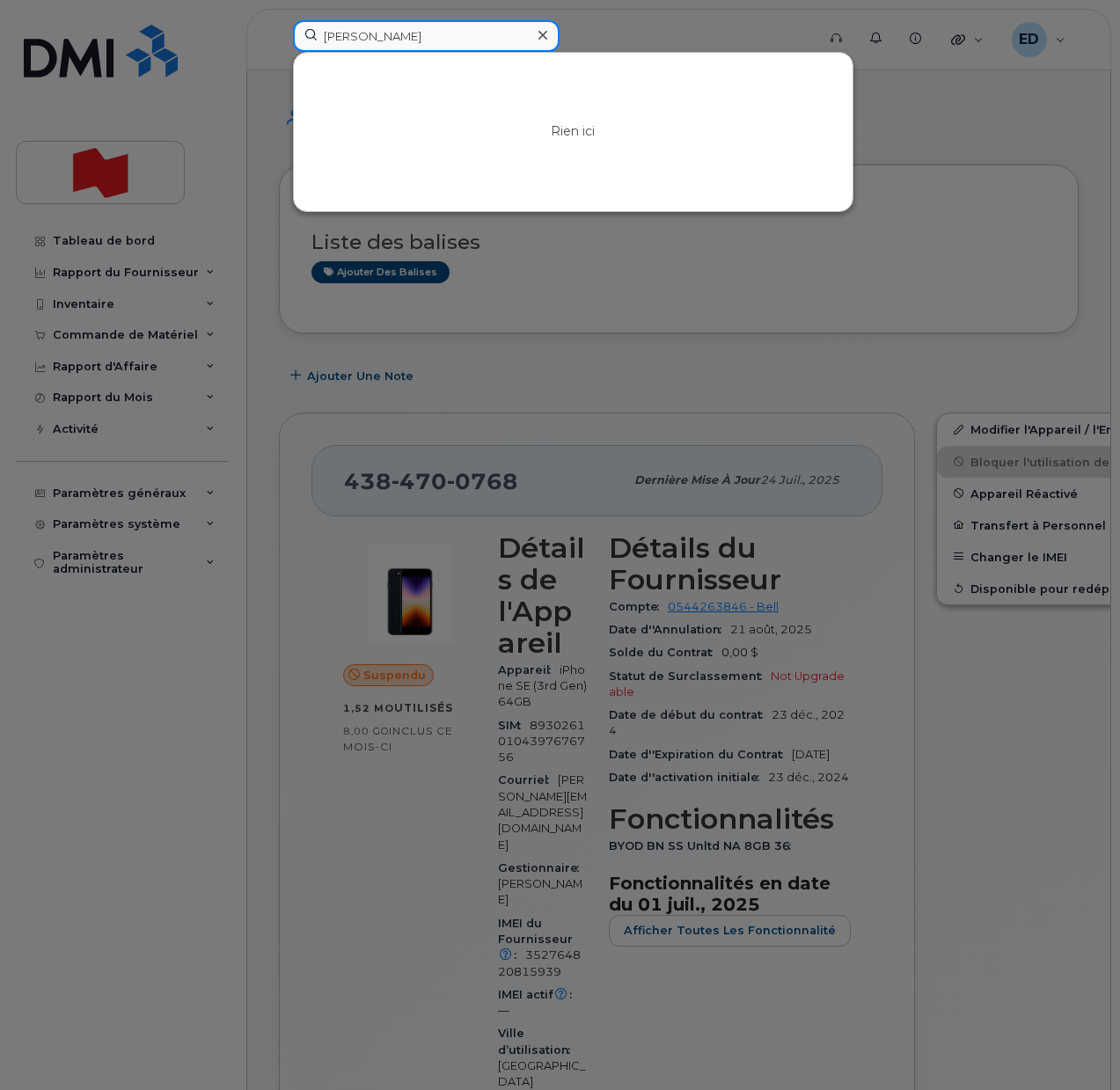
drag, startPoint x: 424, startPoint y: 43, endPoint x: 315, endPoint y: 28, distance: 110.0
click at [317, 28] on input "[PERSON_NAME]" at bounding box center [426, 36] width 267 height 32
paste input "[PERSON_NAME][EMAIL_ADDRESS][DOMAIN_NAME]"
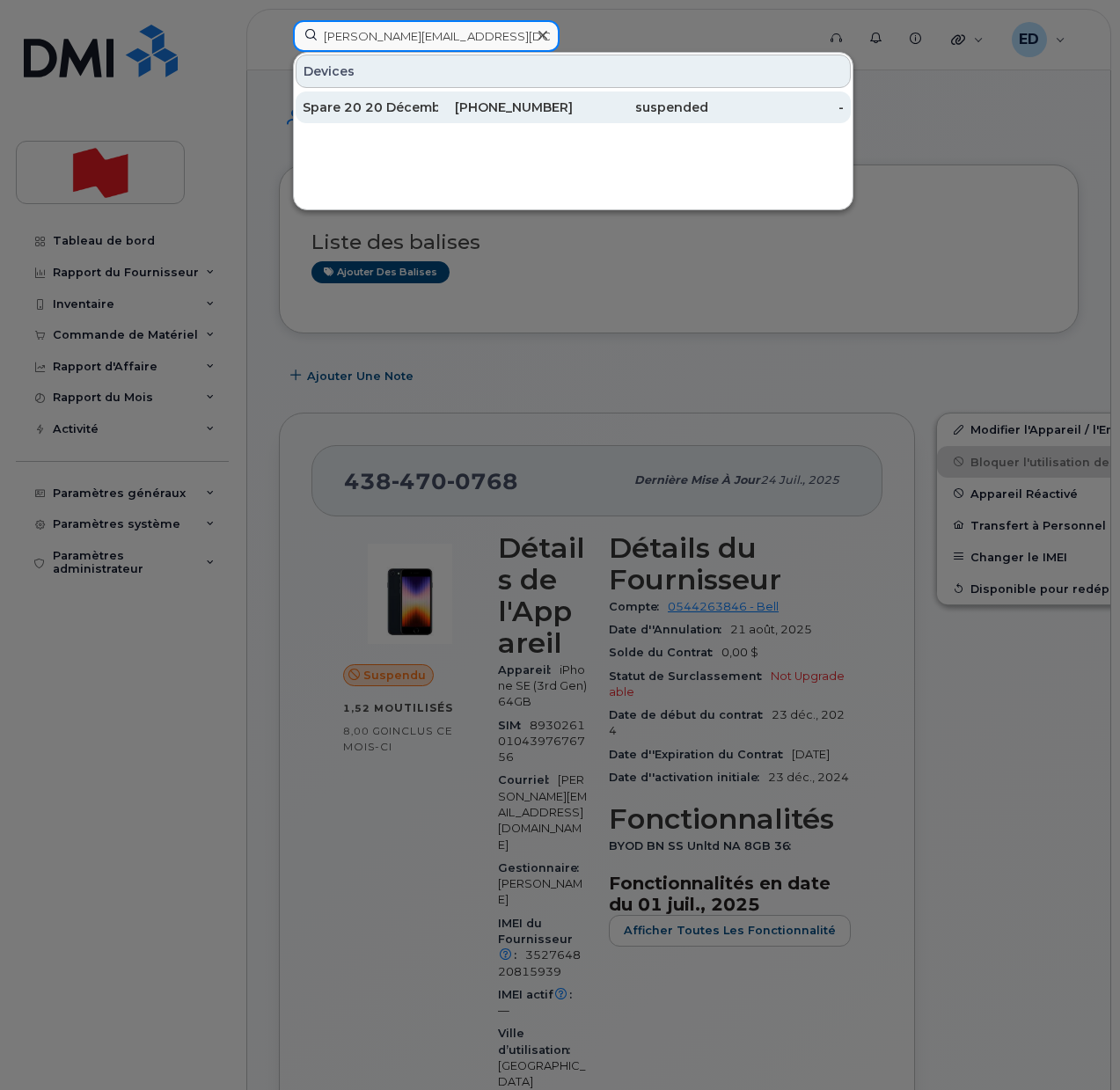
type input "[PERSON_NAME][EMAIL_ADDRESS][DOMAIN_NAME]"
click at [403, 106] on div "Spare 20 20 Décembre 2024" at bounding box center [371, 107] width 136 height 18
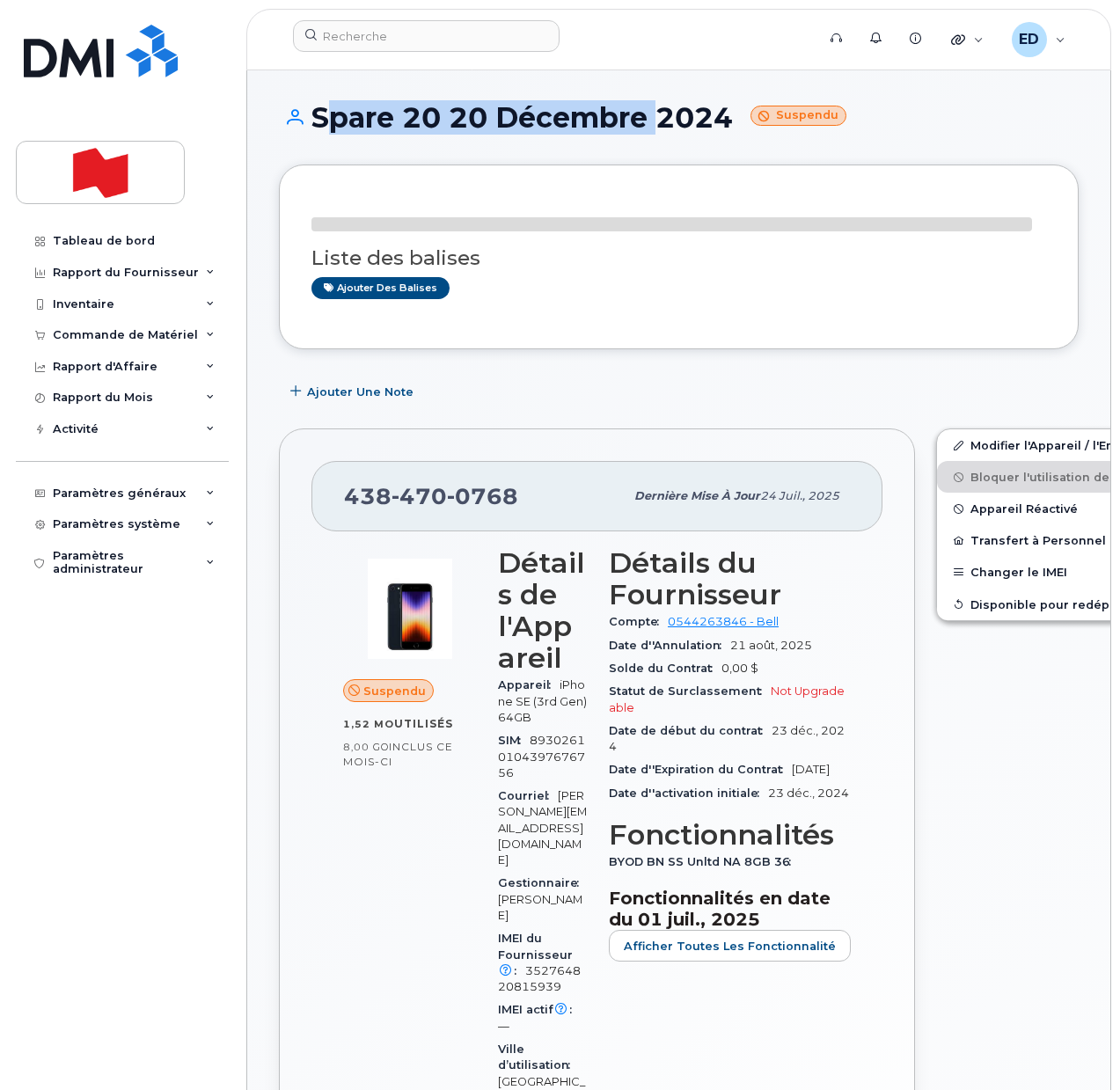
drag, startPoint x: 311, startPoint y: 123, endPoint x: 648, endPoint y: 134, distance: 337.2
click at [648, 133] on h1 "Spare 20 20 Décembre 2024 Suspendu" at bounding box center [679, 117] width 799 height 31
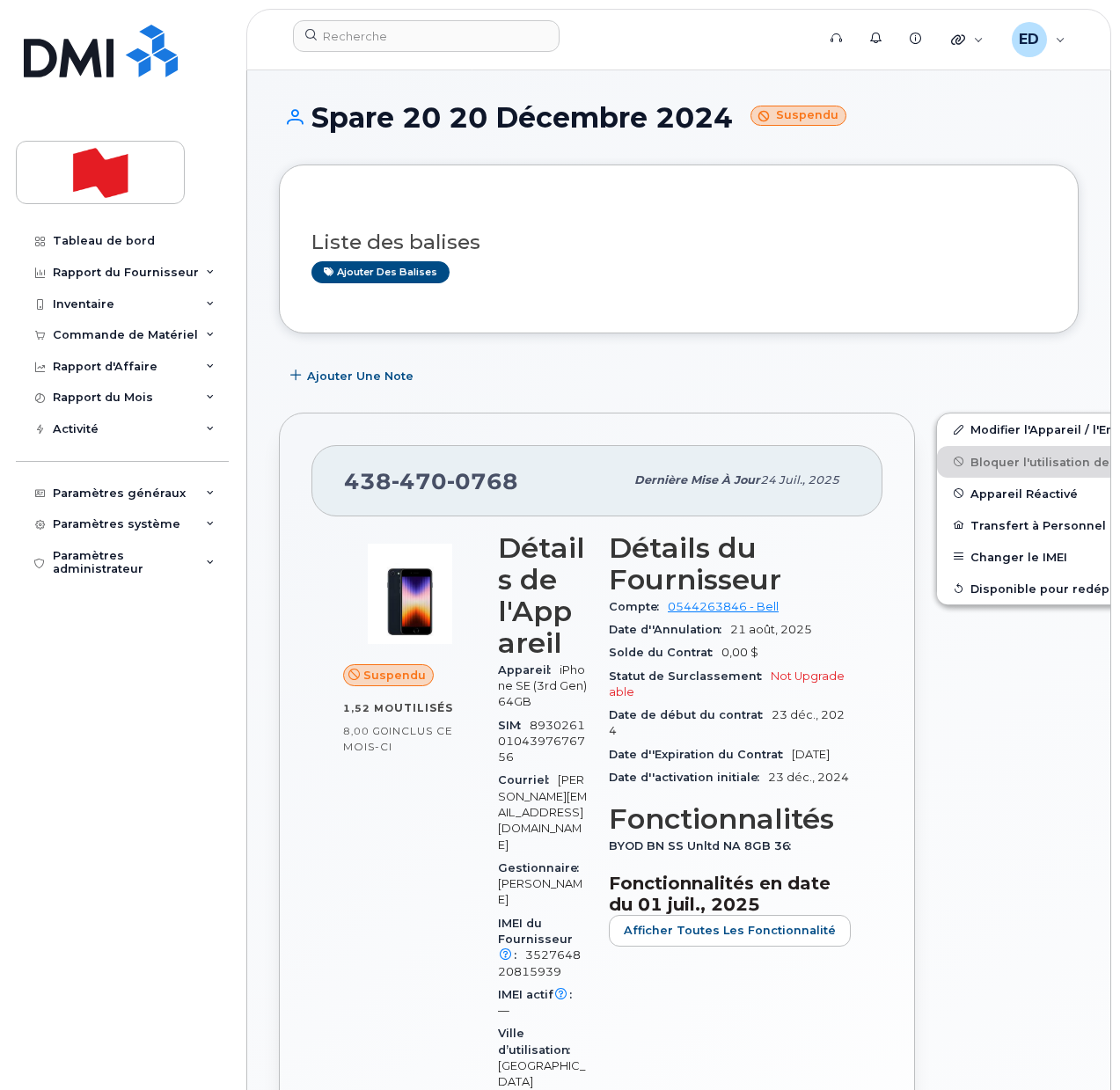
click at [991, 754] on div "Modifier l'Appareil / l'Employé Bloquer l'utilisation des données Appareil Réac…" at bounding box center [1073, 902] width 296 height 999
drag, startPoint x: 549, startPoint y: 848, endPoint x: 498, endPoint y: 835, distance: 52.6
click at [498, 835] on div "Courriel laura.foriero@bnc.ca" at bounding box center [542, 812] width 90 height 87
drag, startPoint x: 513, startPoint y: 486, endPoint x: 343, endPoint y: 478, distance: 170.2
click at [343, 478] on div "438 470 0768 Dernière mise à jour 24 juil., 2025" at bounding box center [597, 480] width 571 height 70
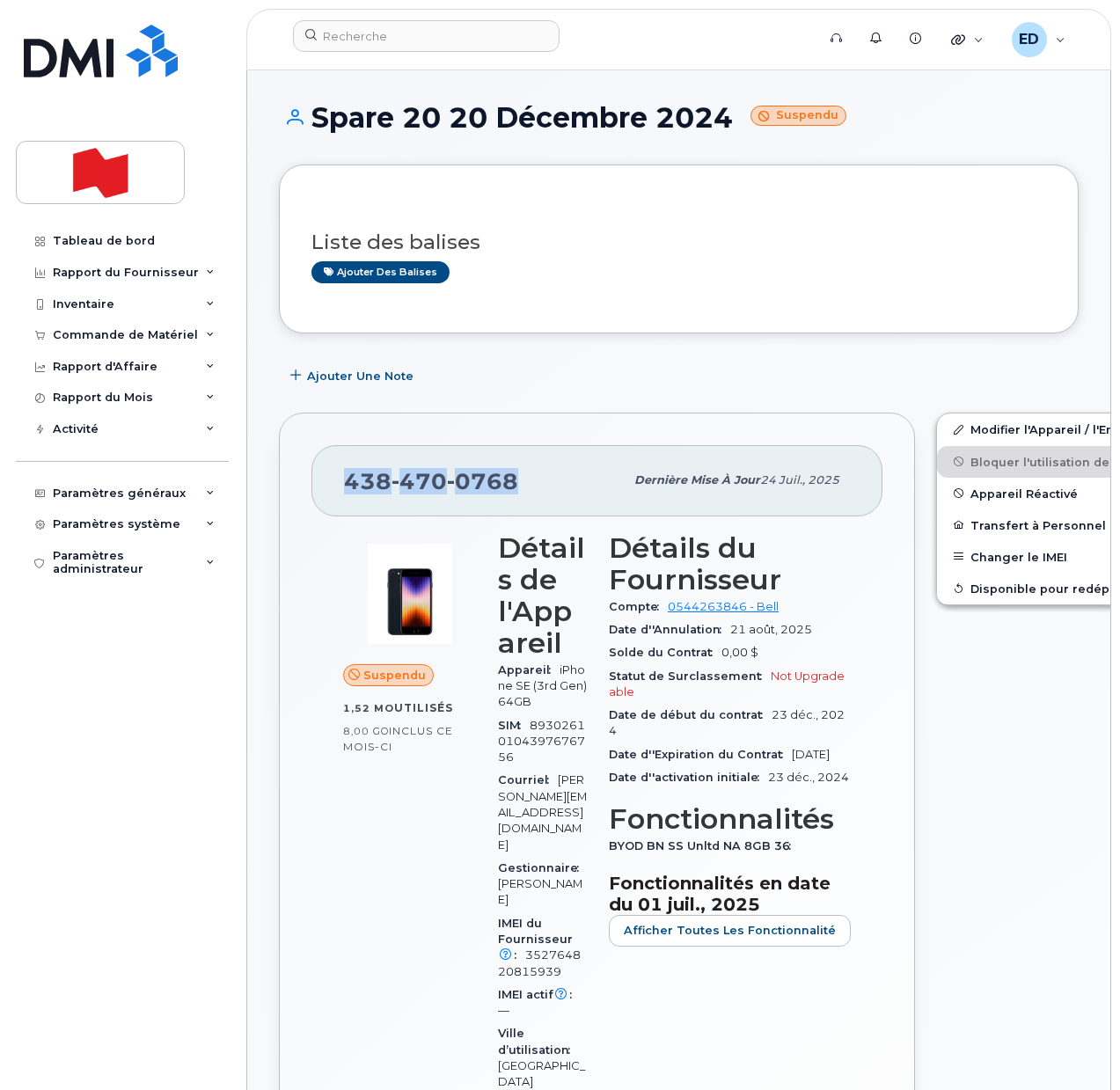
copy span "438 470 0768"
click at [355, 33] on input at bounding box center [426, 36] width 267 height 32
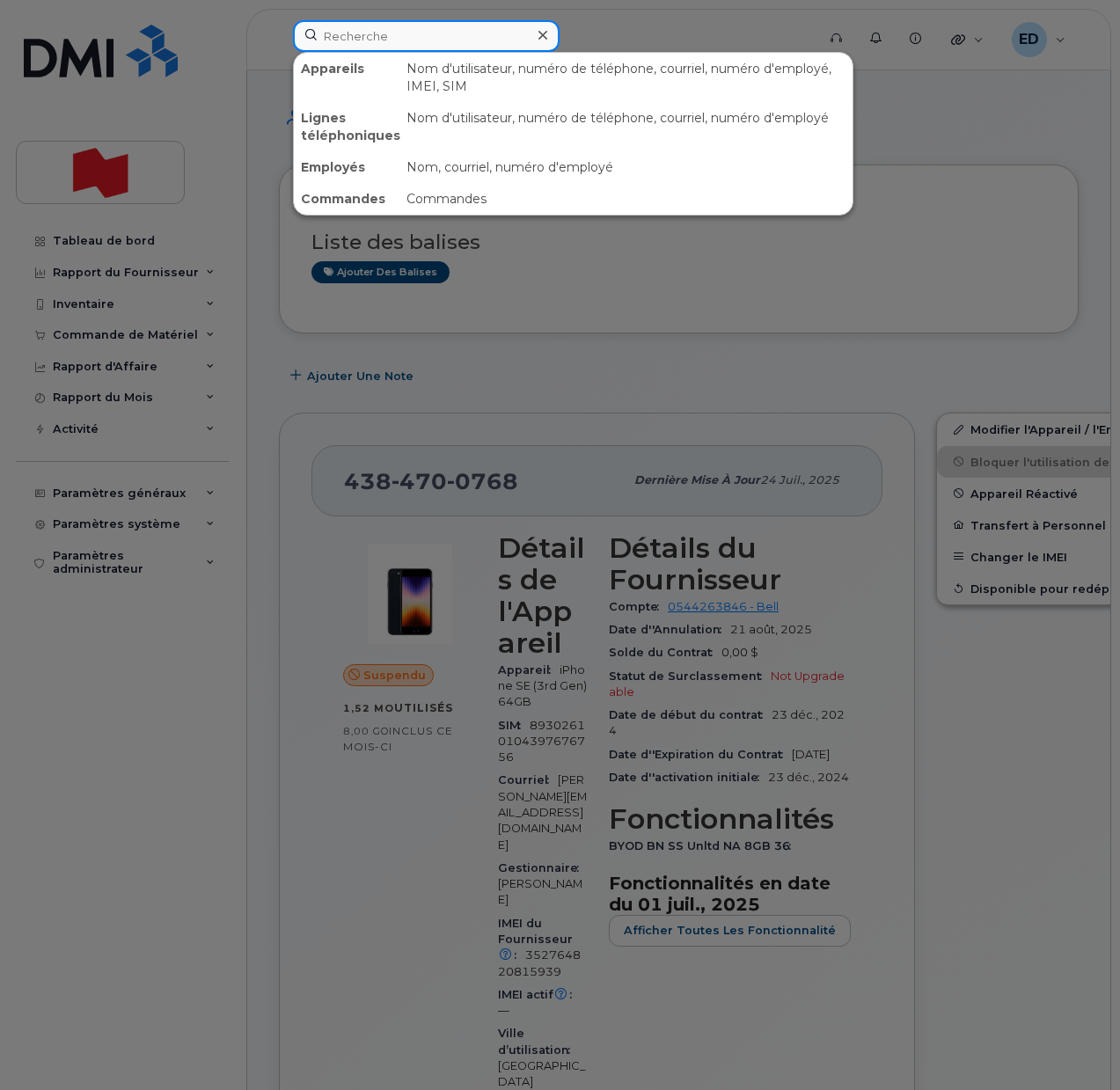
paste input "4384666164"
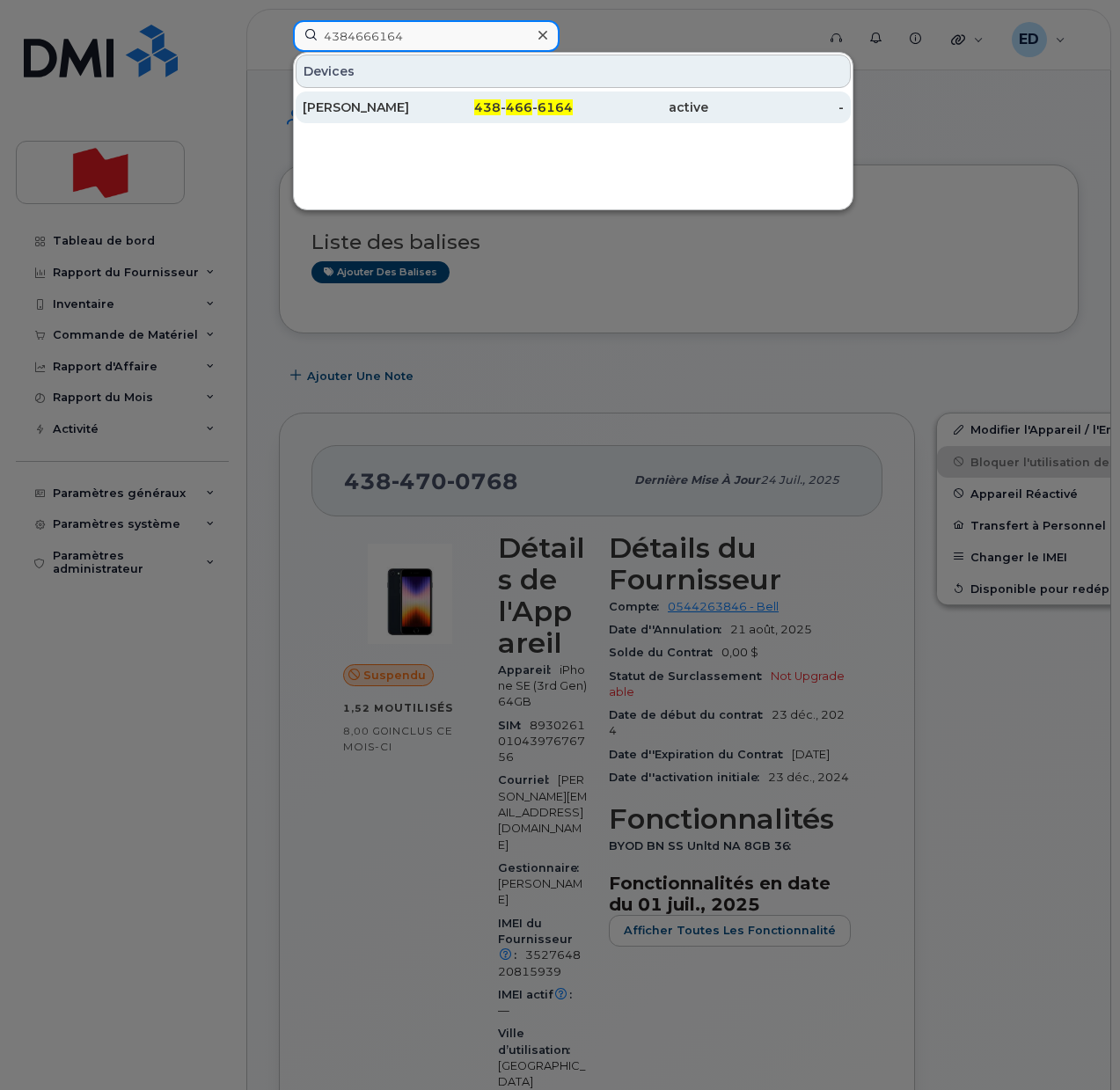
type input "4384666164"
click at [355, 109] on div "Nancy Tian" at bounding box center [371, 107] width 136 height 18
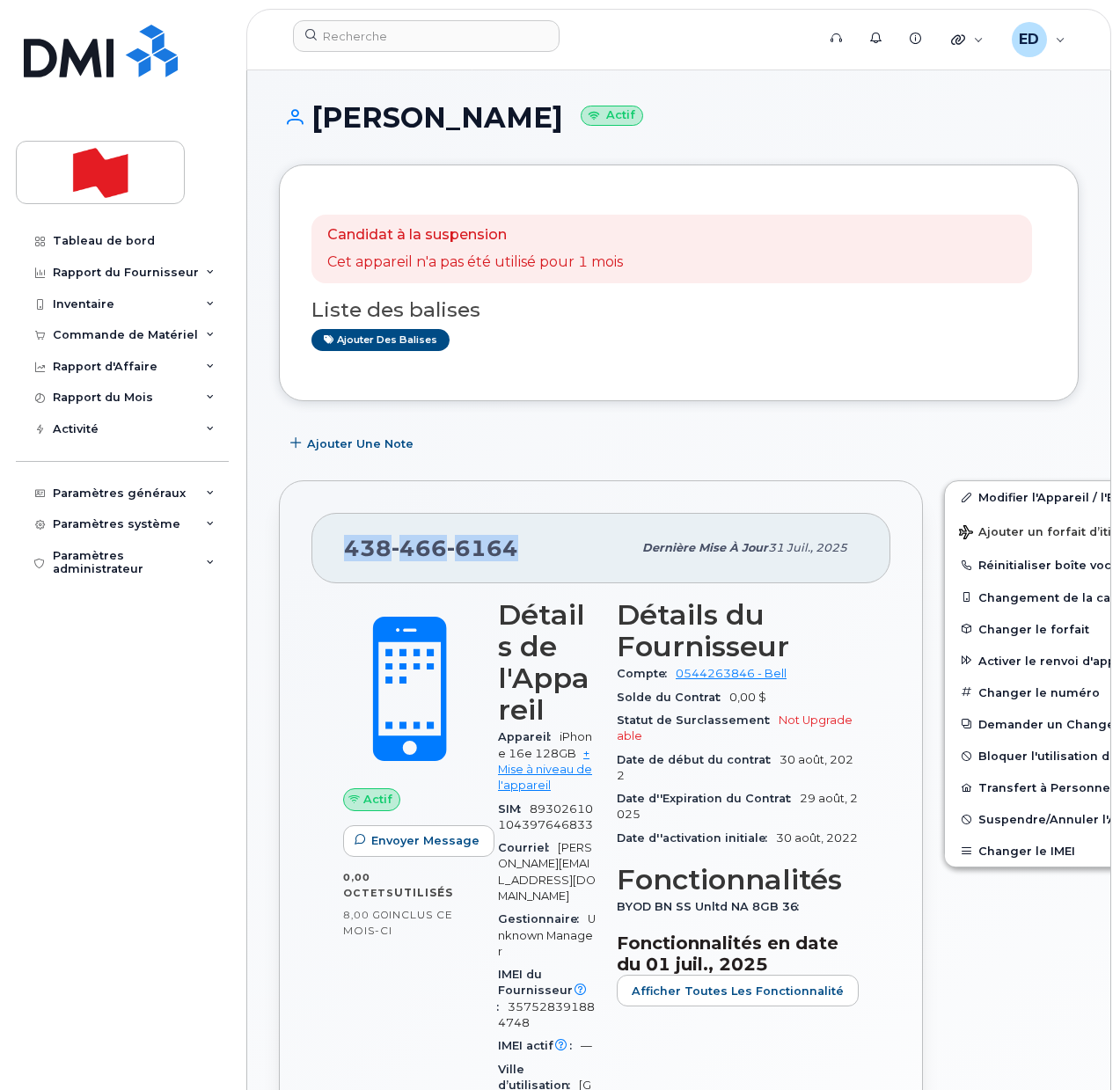
drag, startPoint x: 524, startPoint y: 553, endPoint x: 351, endPoint y: 549, distance: 173.0
click at [351, 549] on div "[PHONE_NUMBER]" at bounding box center [488, 548] width 288 height 37
copy span "[PHONE_NUMBER]"
click at [449, 45] on input at bounding box center [426, 36] width 267 height 32
paste input "514-829-8791"
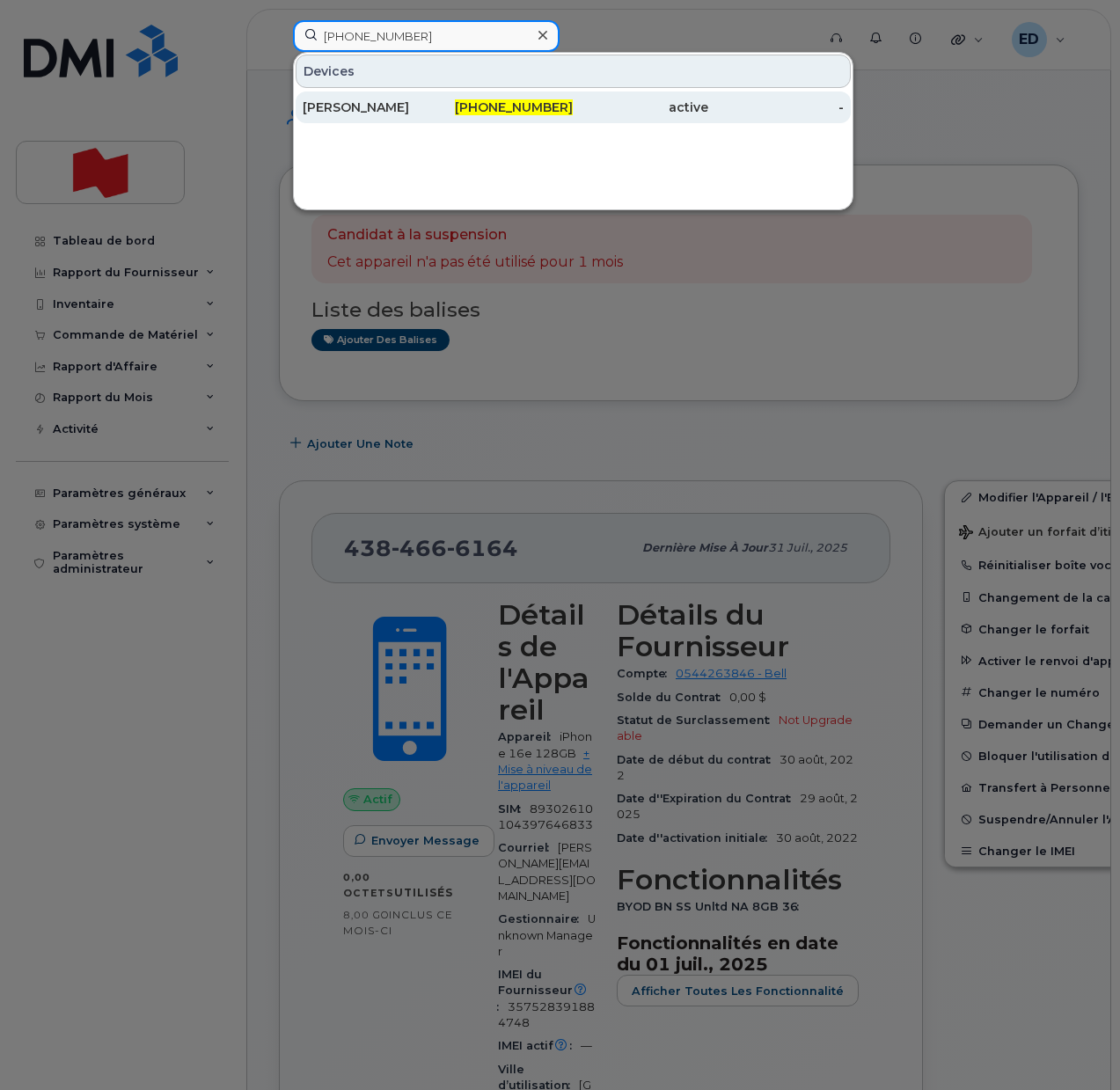
type input "514-829-8791"
click at [375, 103] on div "[PERSON_NAME]" at bounding box center [371, 107] width 136 height 18
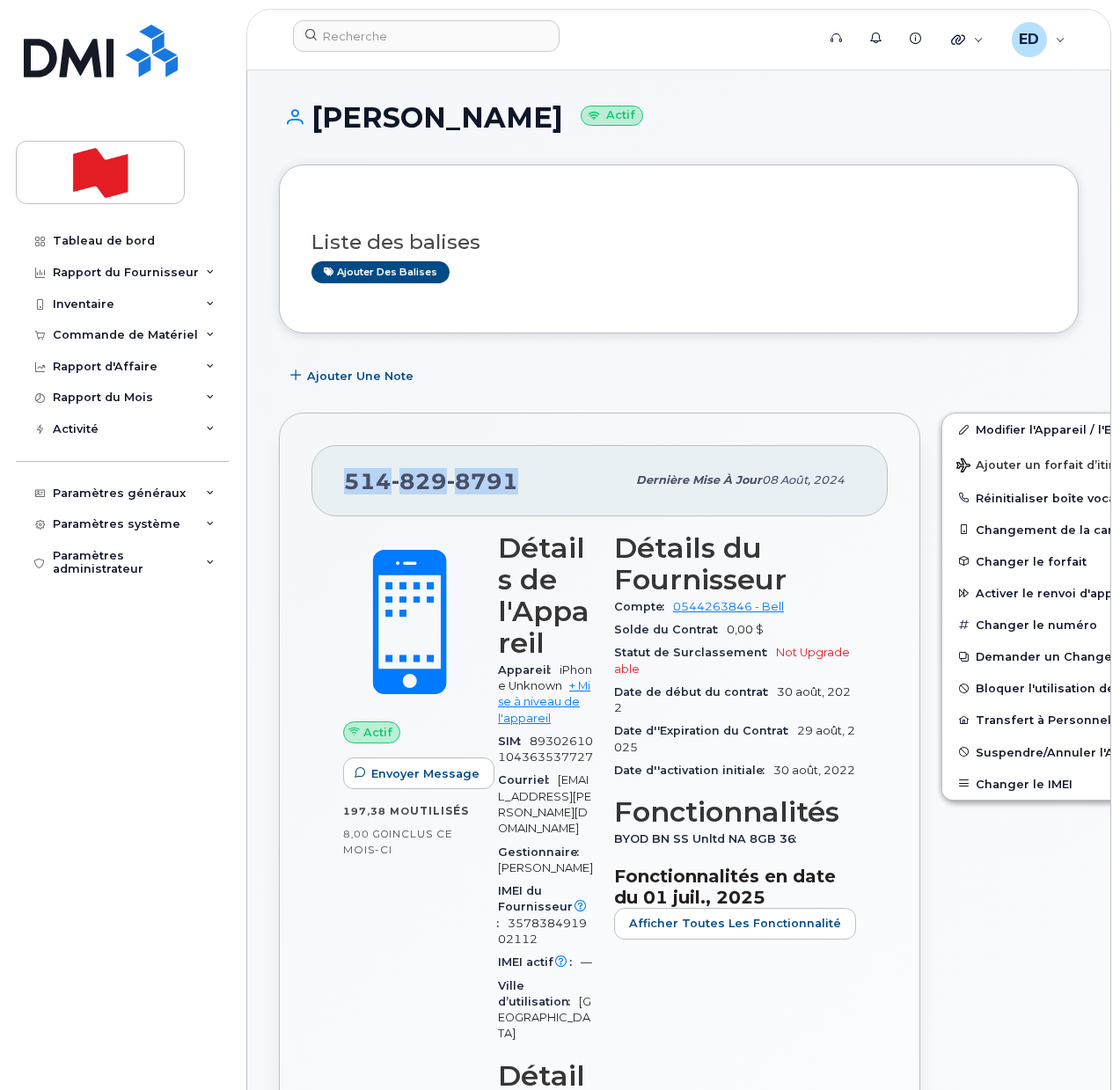
drag, startPoint x: 514, startPoint y: 490, endPoint x: 347, endPoint y: 487, distance: 167.0
click at [347, 487] on span "[PHONE_NUMBER]" at bounding box center [431, 481] width 174 height 26
copy span "[PHONE_NUMBER]"
